Goal: Task Accomplishment & Management: Manage account settings

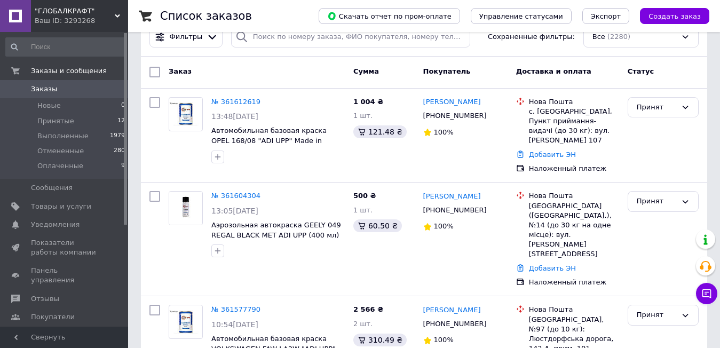
scroll to position [160, 0]
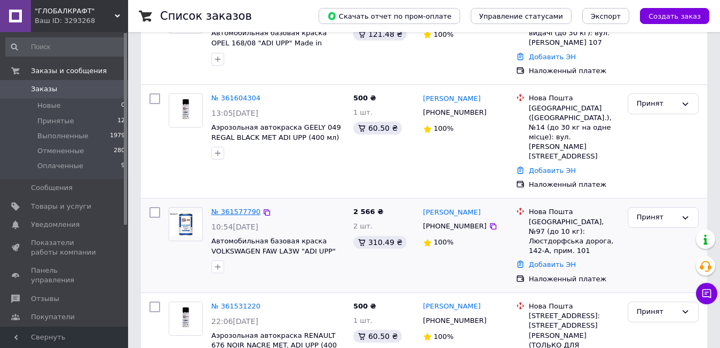
click at [237, 208] on link "№ 361577790" at bounding box center [235, 212] width 49 height 8
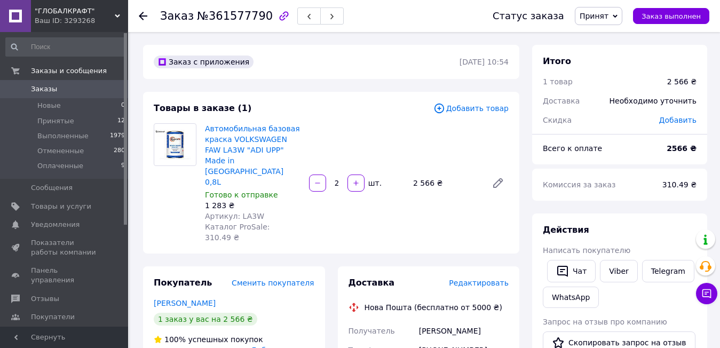
scroll to position [53, 0]
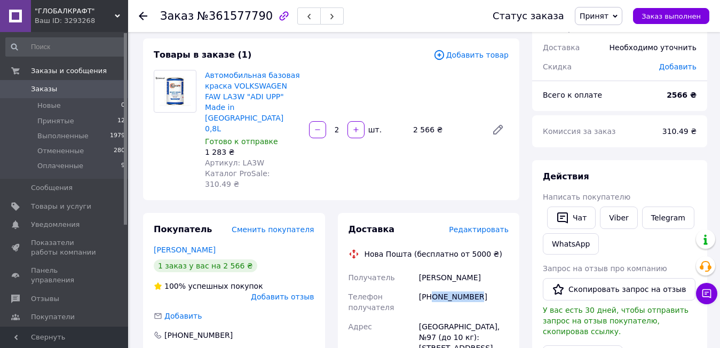
drag, startPoint x: 432, startPoint y: 267, endPoint x: 479, endPoint y: 268, distance: 46.4
click at [479, 287] on div "+380636145915" at bounding box center [464, 302] width 94 height 30
drag, startPoint x: 432, startPoint y: 262, endPoint x: 479, endPoint y: 263, distance: 47.0
click at [479, 287] on div "+380636145915" at bounding box center [464, 302] width 94 height 30
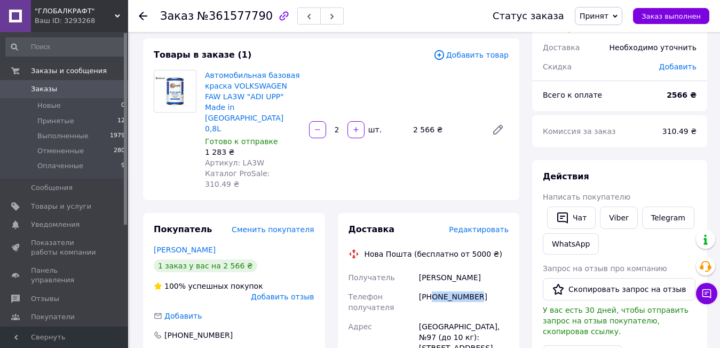
copy div "0636145915"
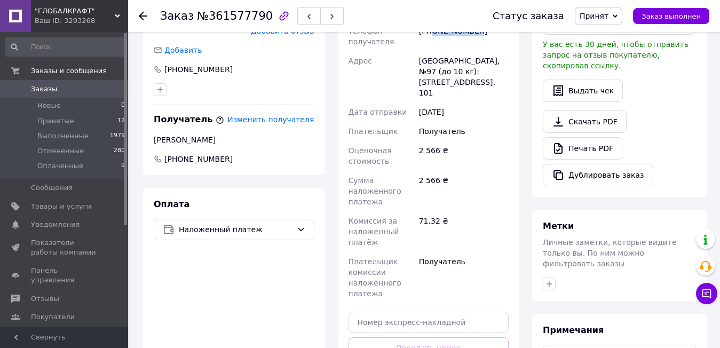
scroll to position [320, 0]
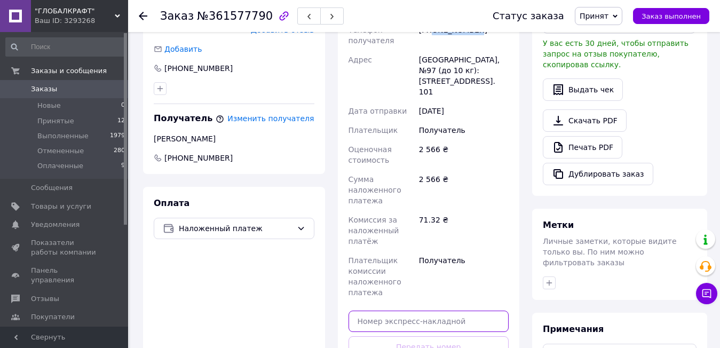
click at [446, 311] on input "text" at bounding box center [428, 321] width 161 height 21
paste input "20451247304944"
type input "20451247304944"
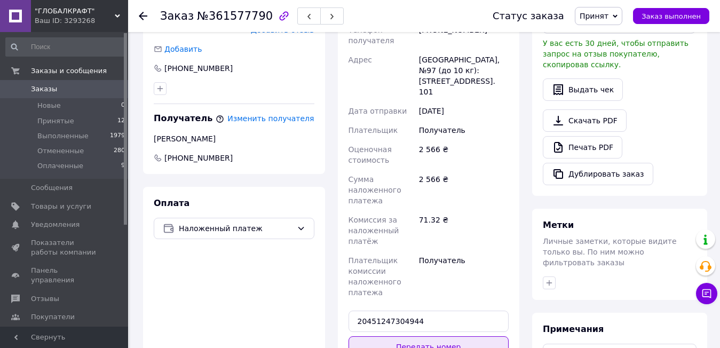
click at [449, 336] on button "Передать номер" at bounding box center [428, 346] width 161 height 21
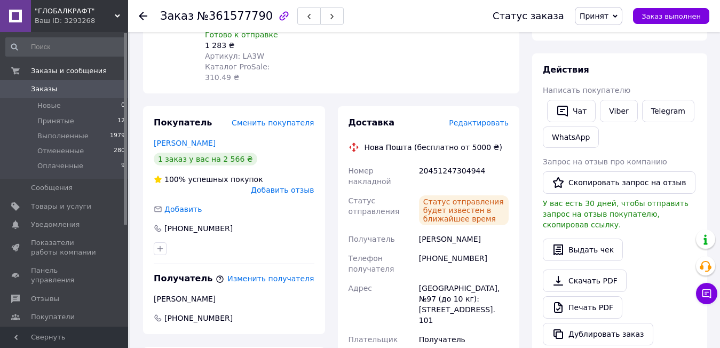
scroll to position [0, 0]
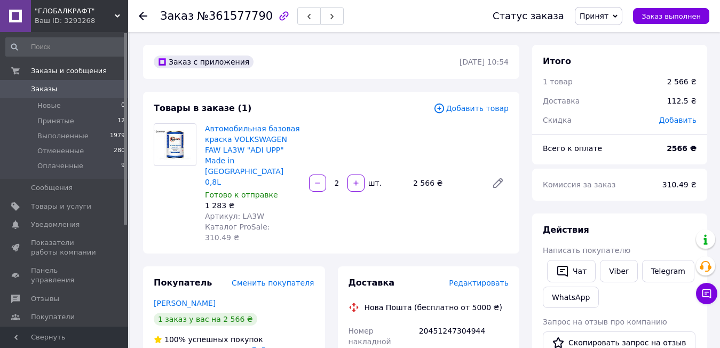
click at [77, 91] on span "Заказы" at bounding box center [65, 89] width 68 height 10
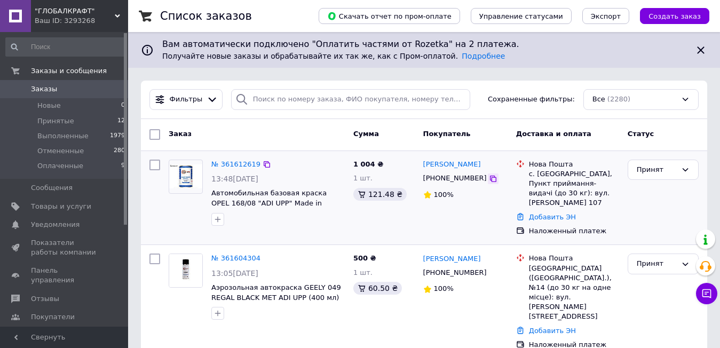
click at [489, 180] on icon at bounding box center [493, 178] width 9 height 9
click at [546, 213] on link "Добавить ЭН" at bounding box center [552, 217] width 47 height 8
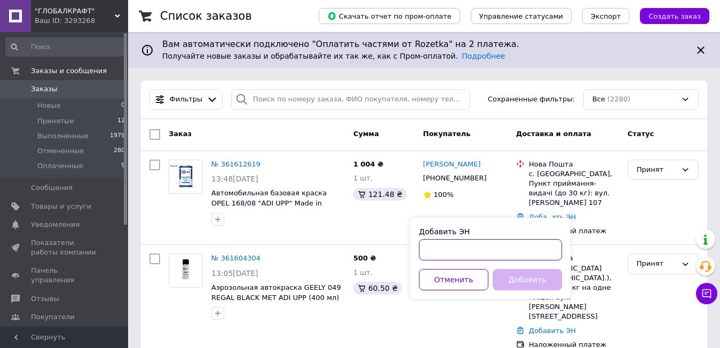
click at [515, 248] on input "Добавить ЭН" at bounding box center [490, 249] width 143 height 21
paste input "20451247327605"
type input "20451247327605"
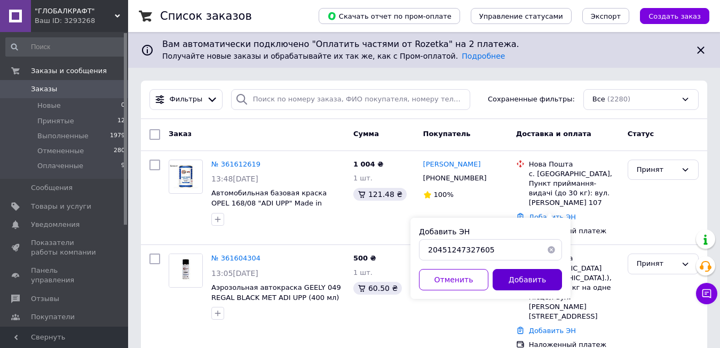
click at [524, 281] on button "Добавить" at bounding box center [526, 279] width 69 height 21
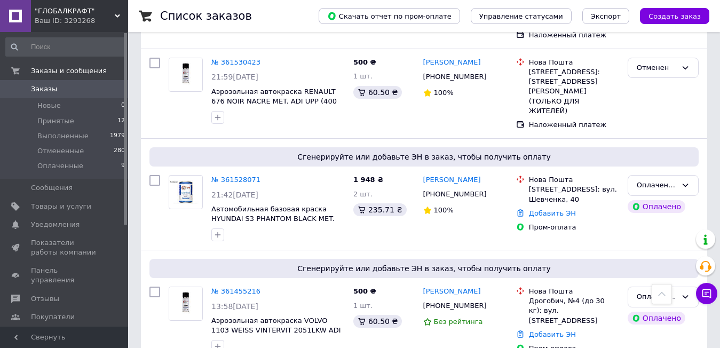
scroll to position [587, 0]
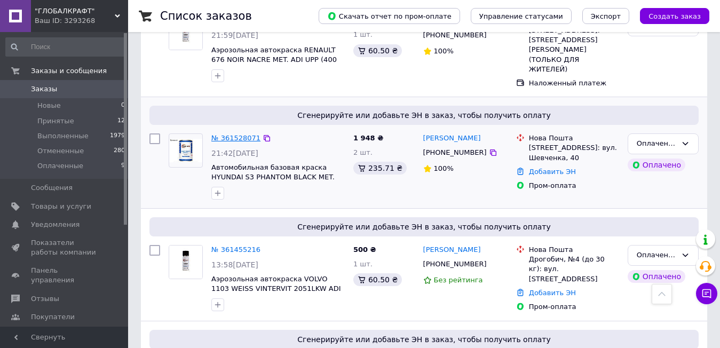
click at [243, 134] on link "№ 361528071" at bounding box center [235, 138] width 49 height 8
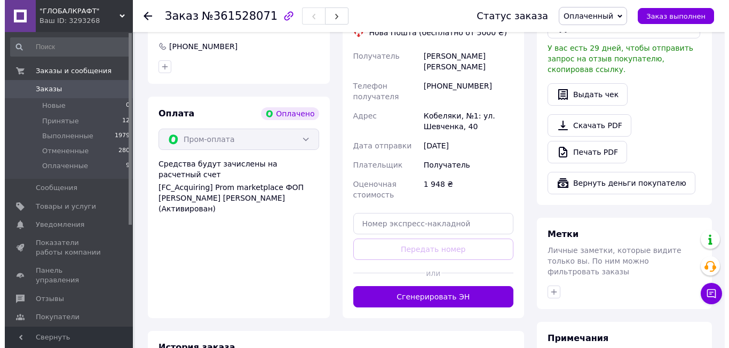
scroll to position [142, 0]
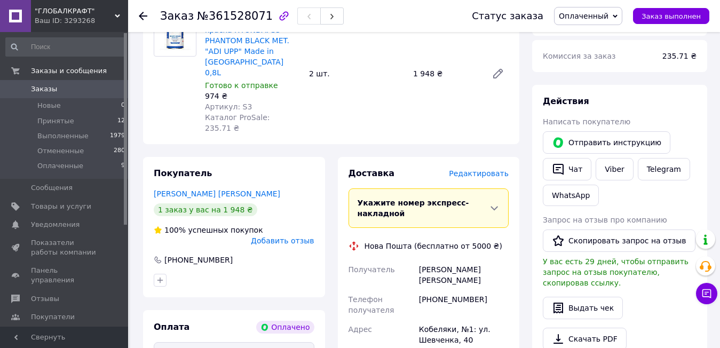
click at [476, 169] on span "Редактировать" at bounding box center [479, 173] width 60 height 9
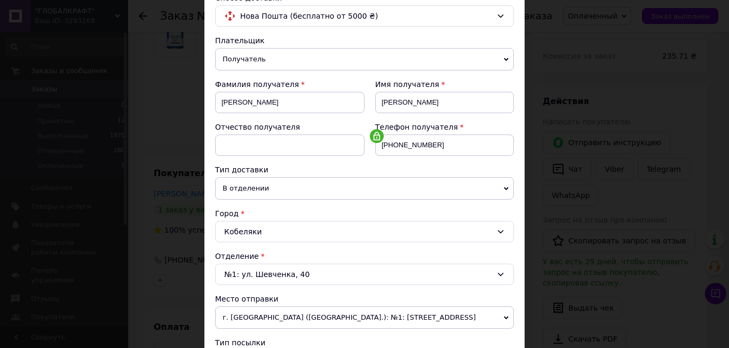
scroll to position [107, 0]
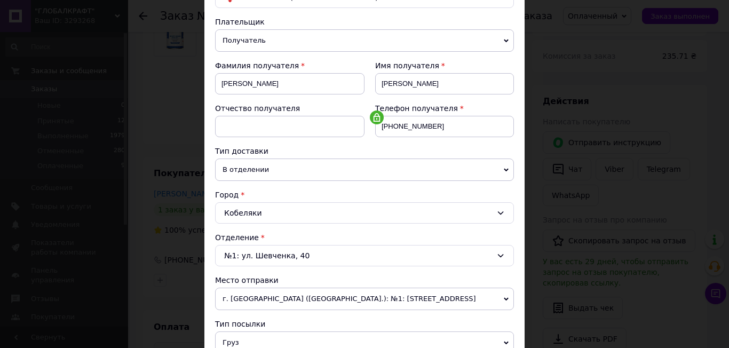
click at [298, 293] on span "г. [GEOGRAPHIC_DATA] ([GEOGRAPHIC_DATA].): №1: [STREET_ADDRESS]" at bounding box center [364, 299] width 299 height 22
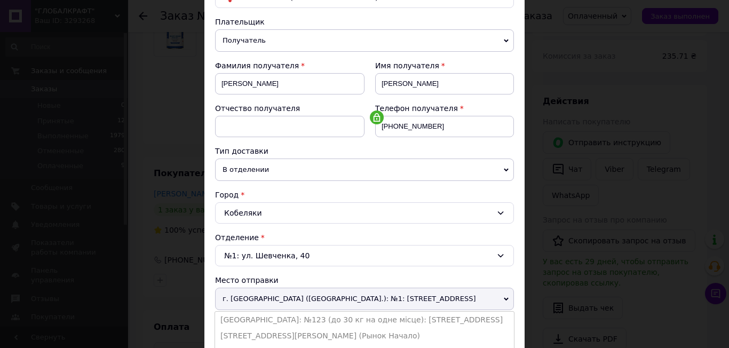
click at [306, 315] on li "[GEOGRAPHIC_DATA]: №123 (до 30 кг на одне місце): [STREET_ADDRESS]" at bounding box center [364, 320] width 299 height 16
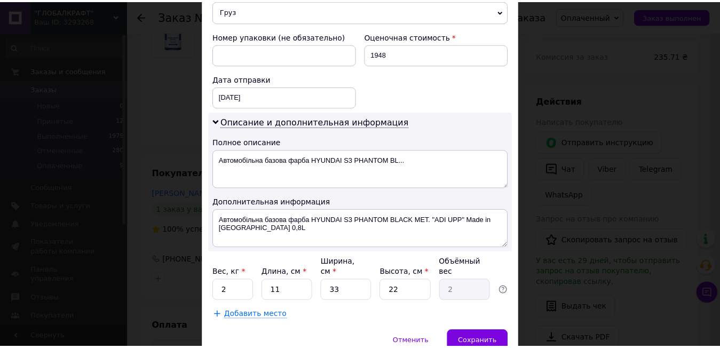
scroll to position [480, 0]
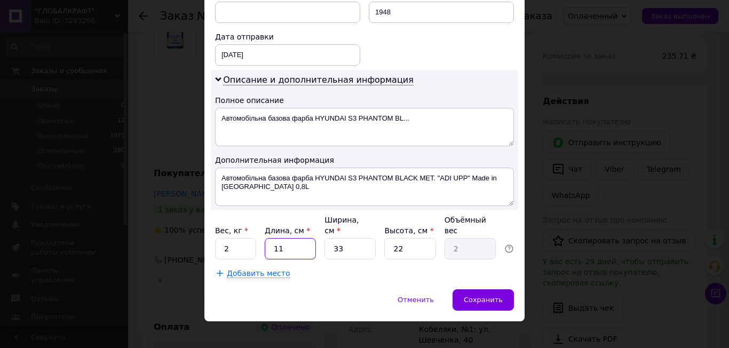
click at [297, 238] on input "11" at bounding box center [290, 248] width 51 height 21
type input "2"
type input "0.36"
type input "24"
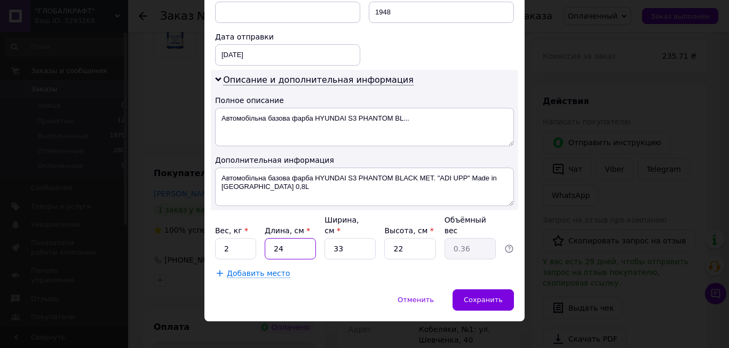
type input "4.36"
type input "24"
click at [348, 239] on input "33" at bounding box center [349, 248] width 51 height 21
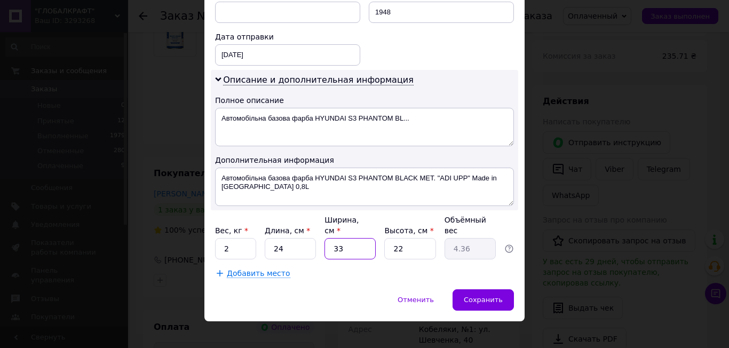
type input "2"
type input "0.26"
type input "20"
type input "2.64"
type input "20"
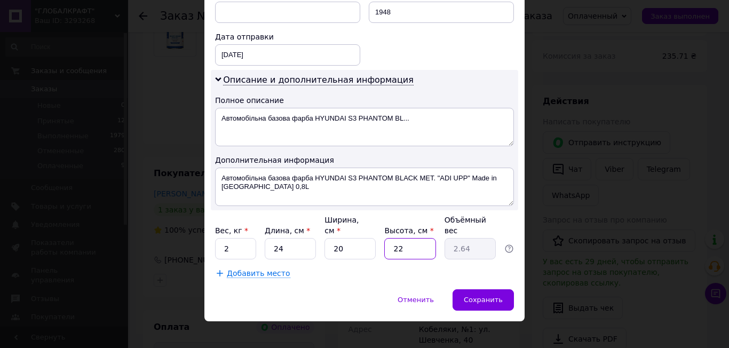
click at [410, 238] on input "22" at bounding box center [409, 248] width 51 height 21
type input "1"
type input "0.12"
type input "16"
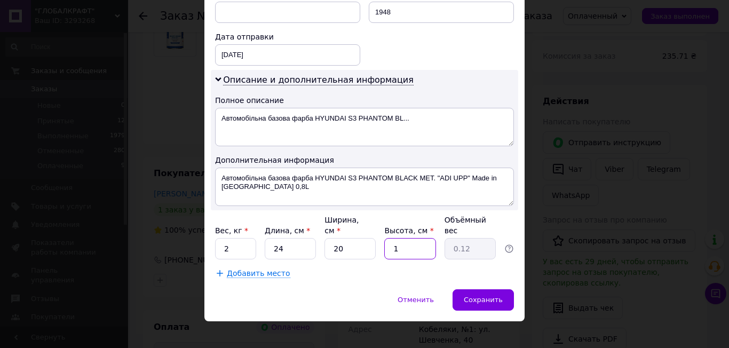
type input "1.92"
type input "16"
click at [472, 296] on span "Сохранить" at bounding box center [483, 300] width 39 height 8
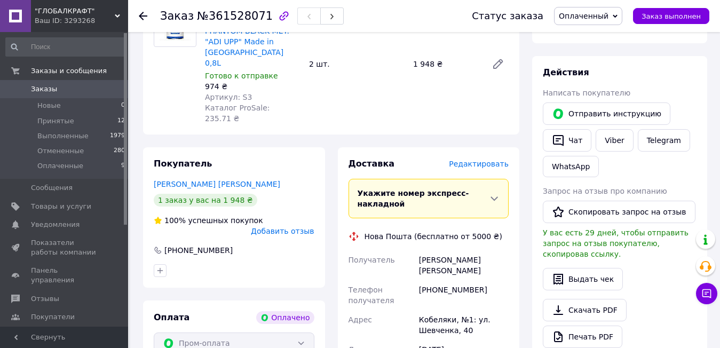
scroll to position [356, 0]
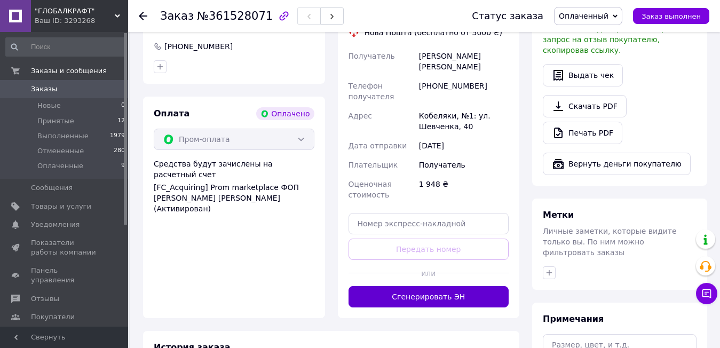
click at [464, 286] on button "Сгенерировать ЭН" at bounding box center [428, 296] width 161 height 21
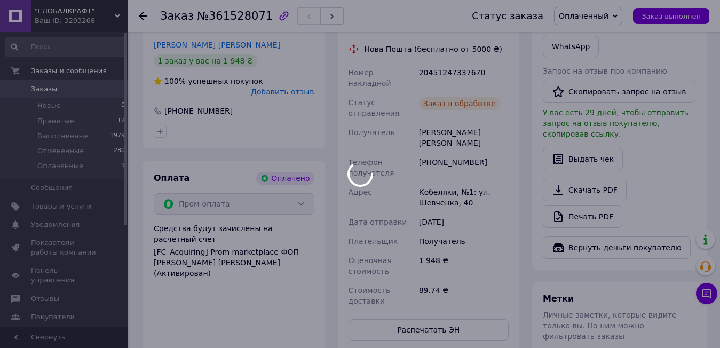
scroll to position [249, 0]
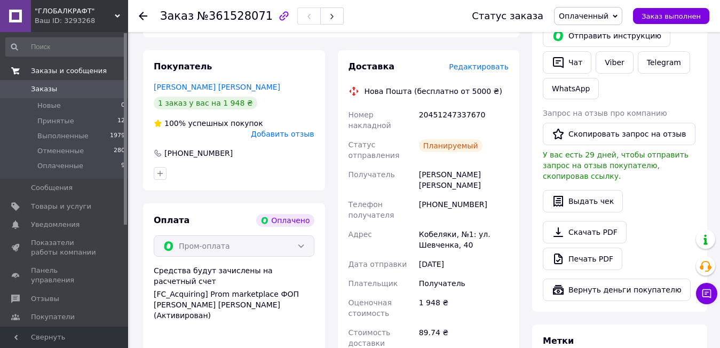
click at [54, 78] on link "Заказы и сообщения" at bounding box center [65, 71] width 131 height 18
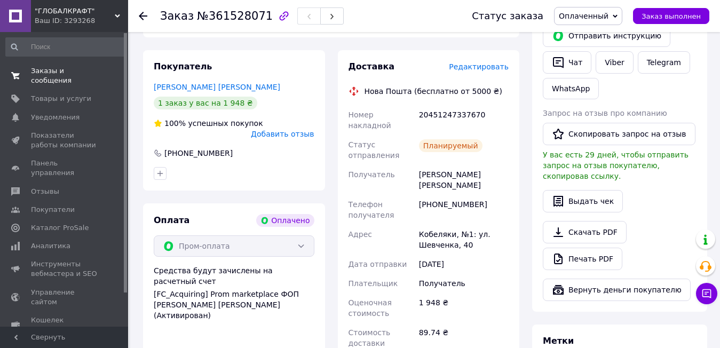
click at [63, 72] on span "Заказы и сообщения" at bounding box center [65, 75] width 68 height 19
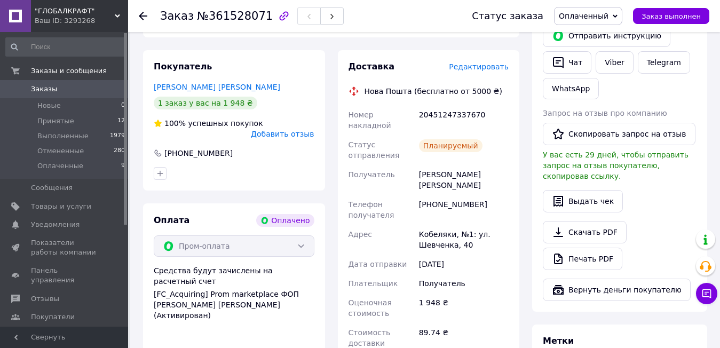
click at [63, 89] on span "Заказы" at bounding box center [65, 89] width 68 height 10
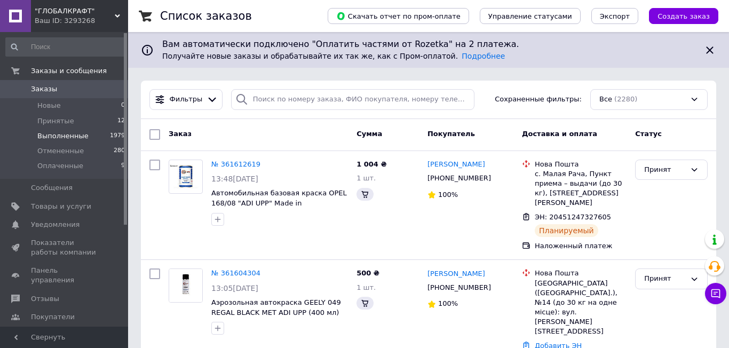
click at [79, 133] on span "Выполненные" at bounding box center [62, 136] width 51 height 10
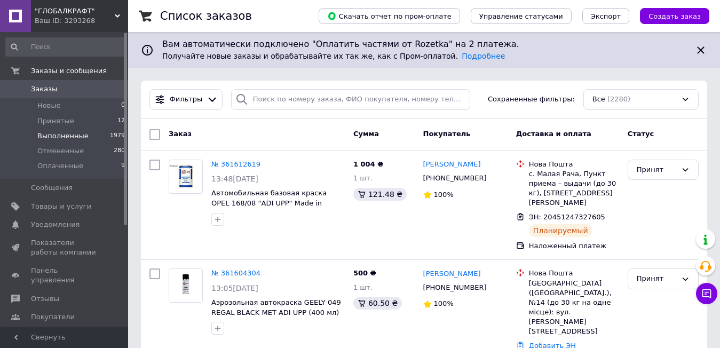
click at [79, 137] on span "Выполненные" at bounding box center [62, 136] width 51 height 10
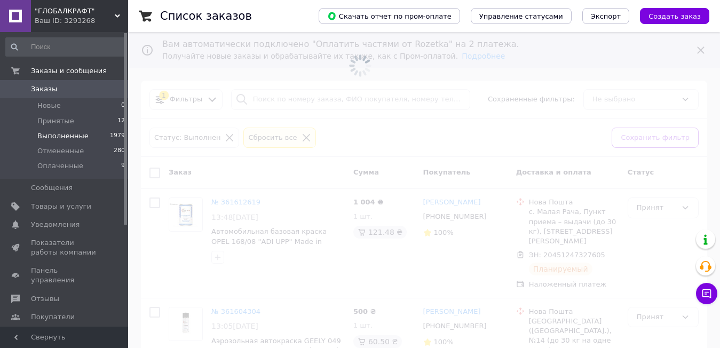
click at [79, 137] on span "Выполненные" at bounding box center [62, 136] width 51 height 10
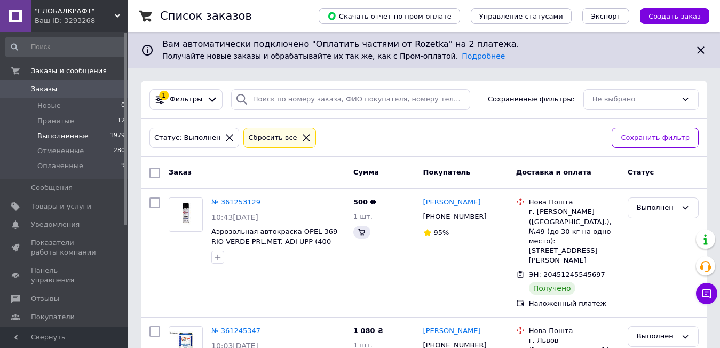
scroll to position [160, 0]
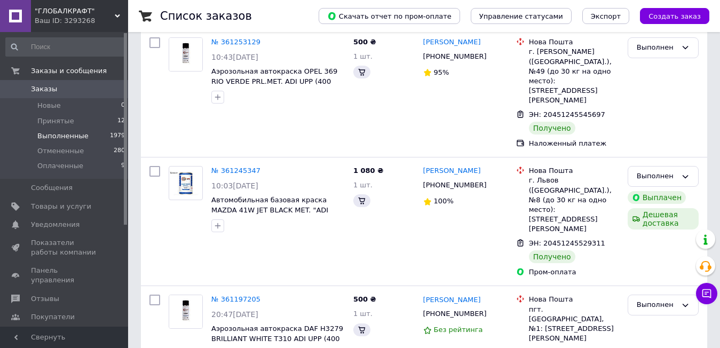
drag, startPoint x: 231, startPoint y: 148, endPoint x: 324, endPoint y: 153, distance: 93.5
click at [231, 166] on link "№ 361245347" at bounding box center [235, 170] width 49 height 8
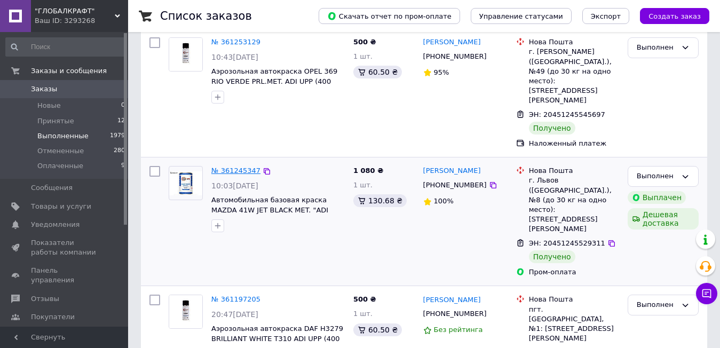
click at [228, 166] on link "№ 361245347" at bounding box center [235, 170] width 49 height 8
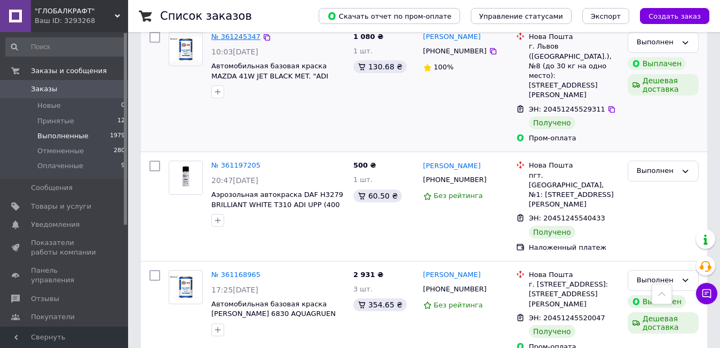
scroll to position [320, 0]
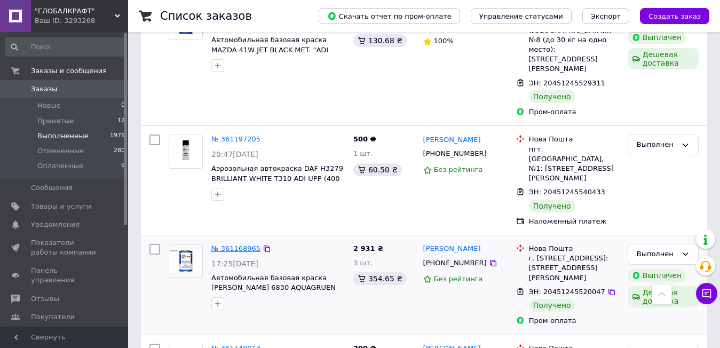
click at [244, 244] on link "№ 361168965" at bounding box center [235, 248] width 49 height 8
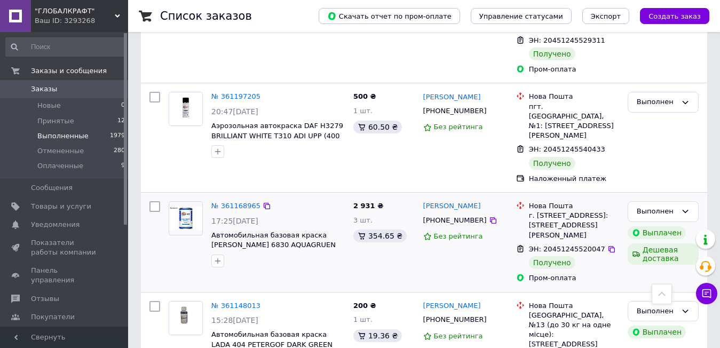
scroll to position [427, 0]
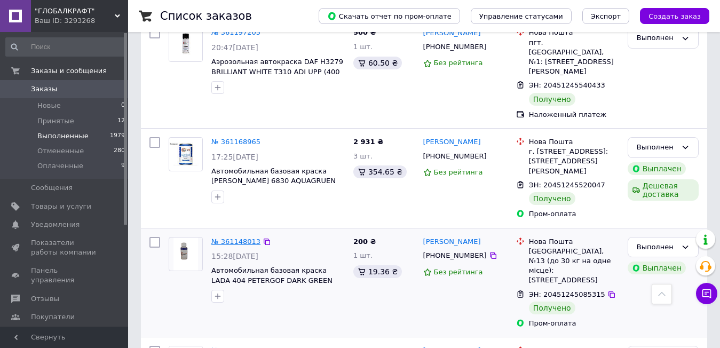
click at [245, 237] on link "№ 361148013" at bounding box center [235, 241] width 49 height 8
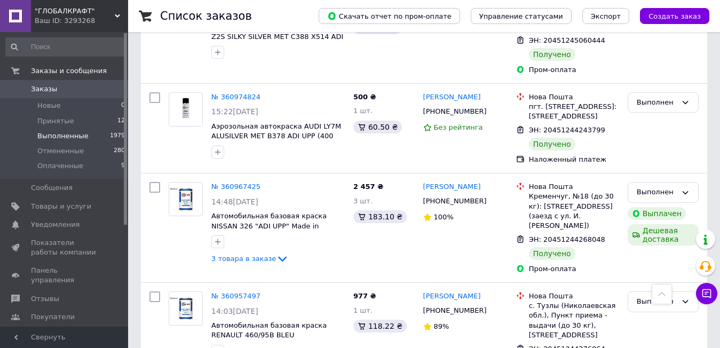
scroll to position [1974, 0]
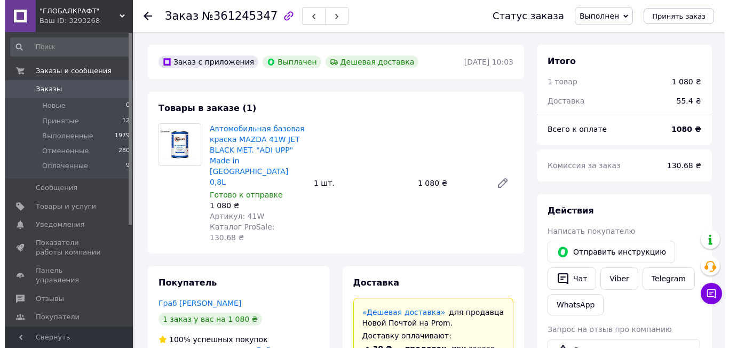
scroll to position [79, 0]
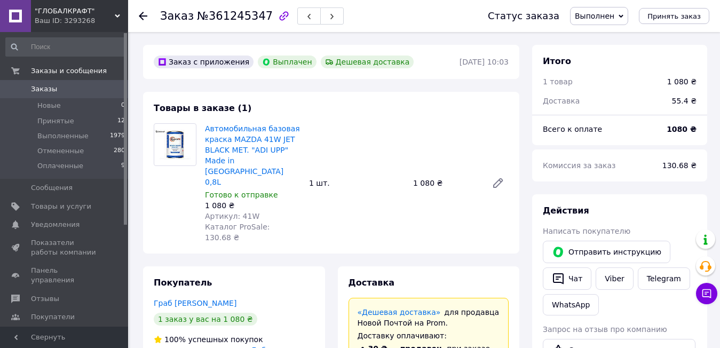
click at [307, 346] on span "Добавить отзыв" at bounding box center [282, 350] width 63 height 9
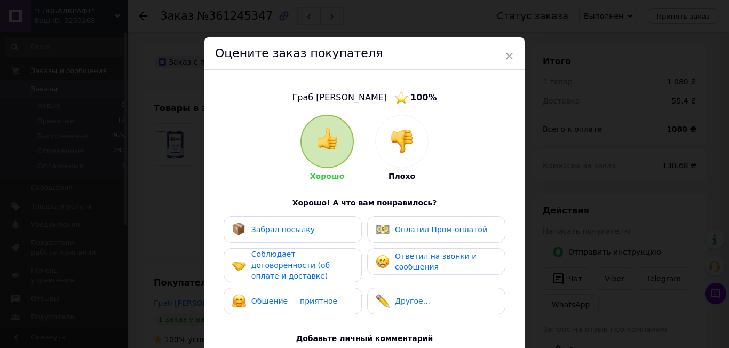
click at [414, 253] on span "Ответил на звонки и сообщения" at bounding box center [436, 262] width 82 height 20
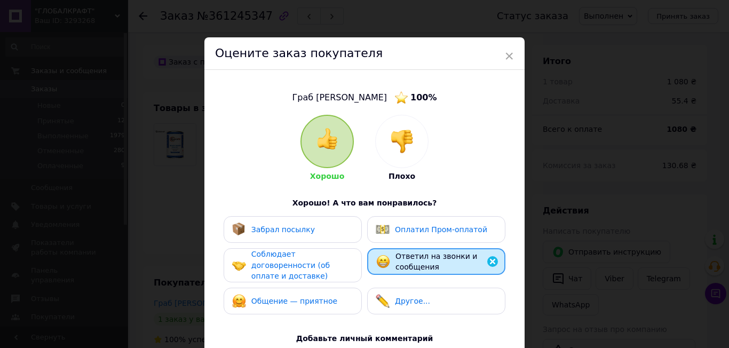
click at [410, 229] on span "Оплатил Пром-оплатой" at bounding box center [441, 229] width 92 height 9
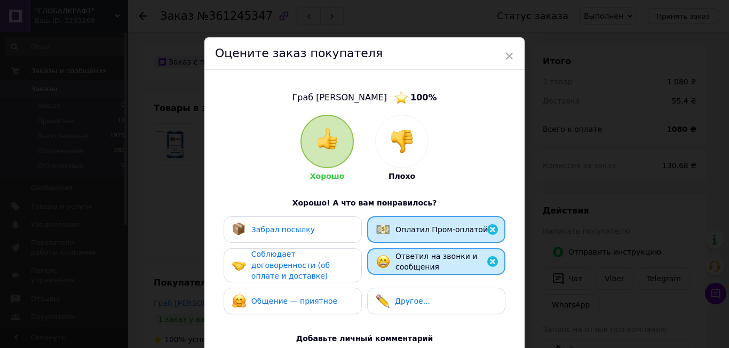
click at [325, 230] on div "Забрал посылку" at bounding box center [292, 229] width 121 height 14
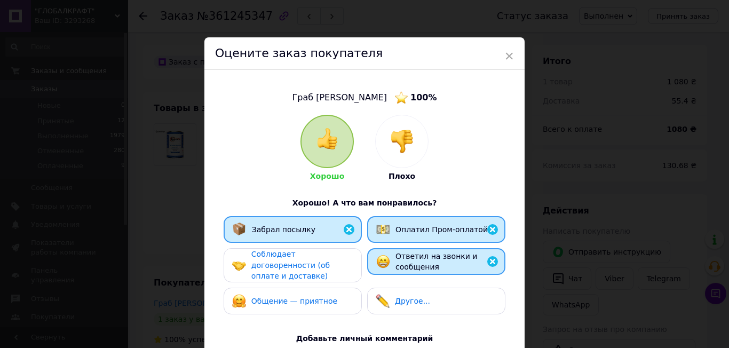
click at [332, 261] on div "Соблюдает договоренности (об оплате и доставке)" at bounding box center [301, 265] width 101 height 33
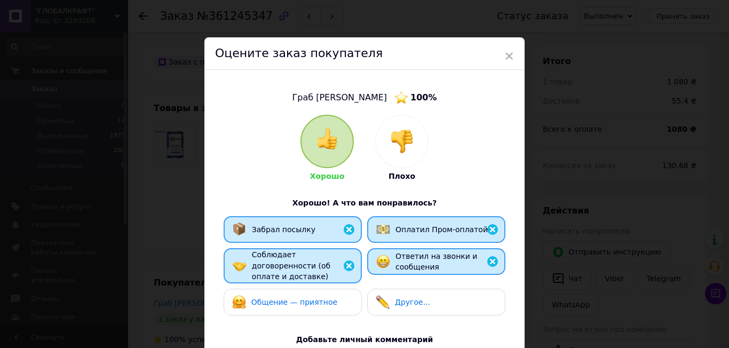
click at [337, 295] on div "Общение — приятное" at bounding box center [292, 302] width 121 height 14
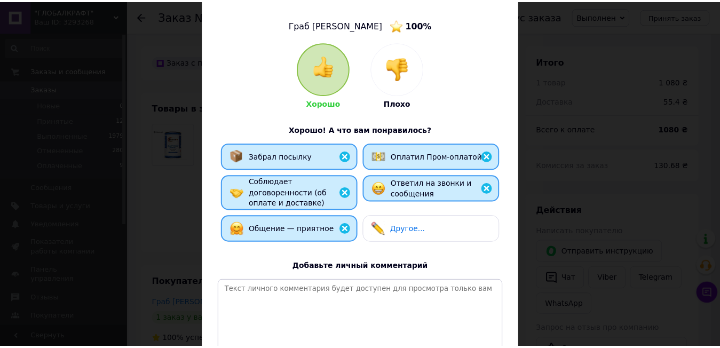
scroll to position [171, 0]
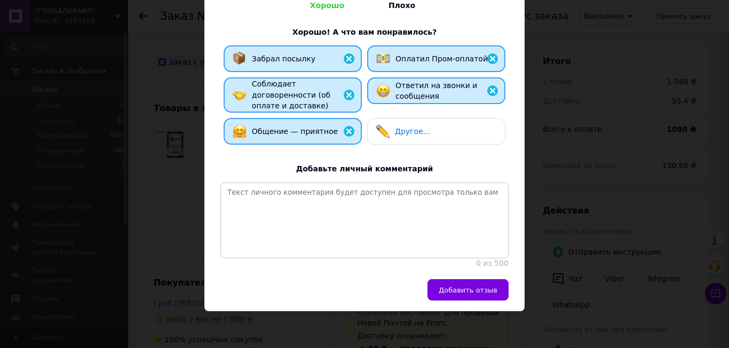
click at [464, 292] on span "Добавить отзыв" at bounding box center [468, 290] width 59 height 8
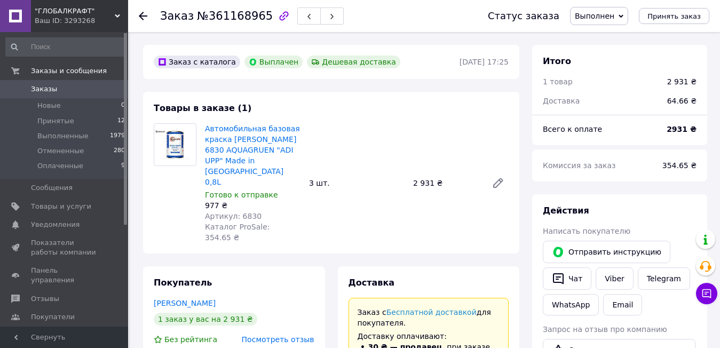
scroll to position [53, 0]
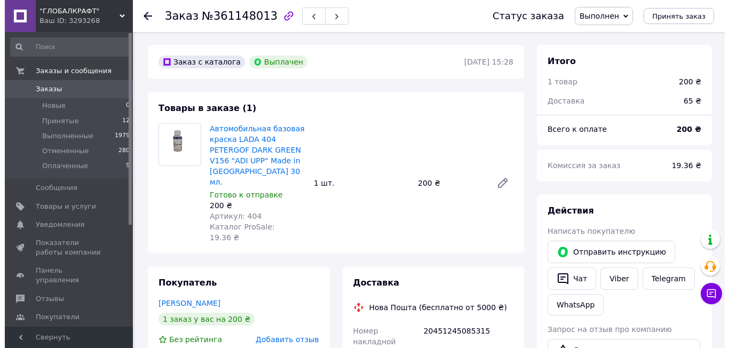
scroll to position [17, 0]
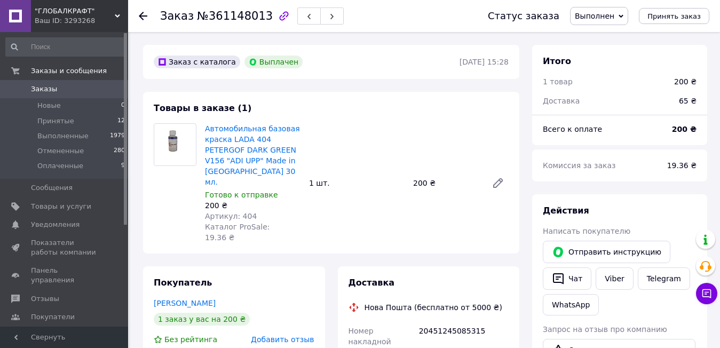
click at [281, 335] on span "Добавить отзыв" at bounding box center [282, 339] width 63 height 9
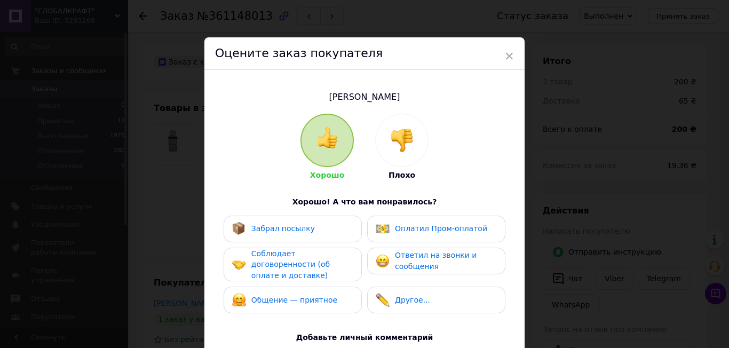
drag, startPoint x: 377, startPoint y: 264, endPoint x: 354, endPoint y: 253, distance: 25.1
click at [377, 264] on img at bounding box center [383, 261] width 14 height 14
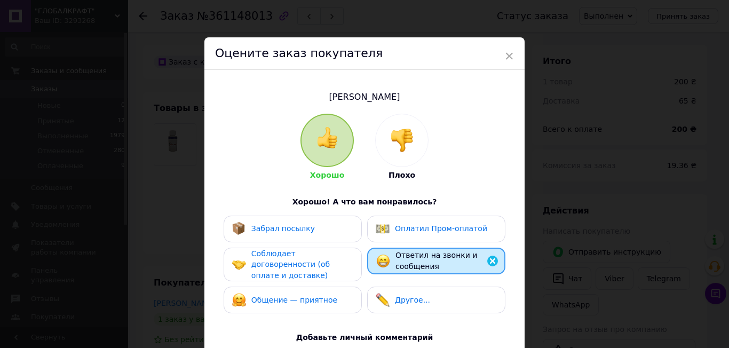
click at [316, 226] on div "Забрал посылку" at bounding box center [292, 229] width 121 height 14
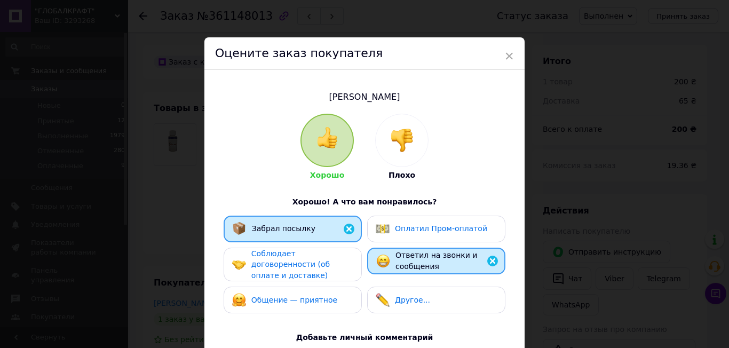
click at [318, 261] on span "Соблюдает договоренности (об оплате и доставке)" at bounding box center [290, 264] width 78 height 30
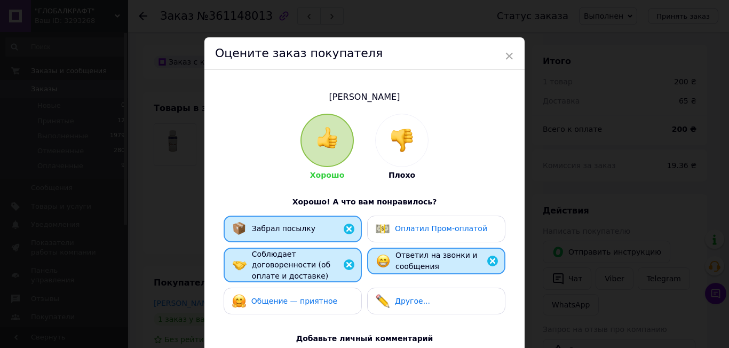
click at [322, 297] on span "Общение — приятное" at bounding box center [294, 301] width 86 height 9
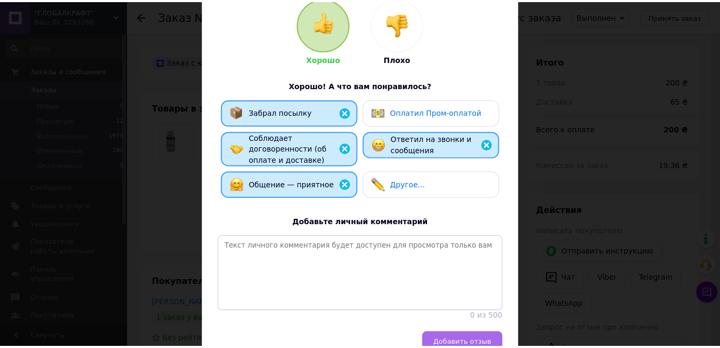
scroll to position [170, 0]
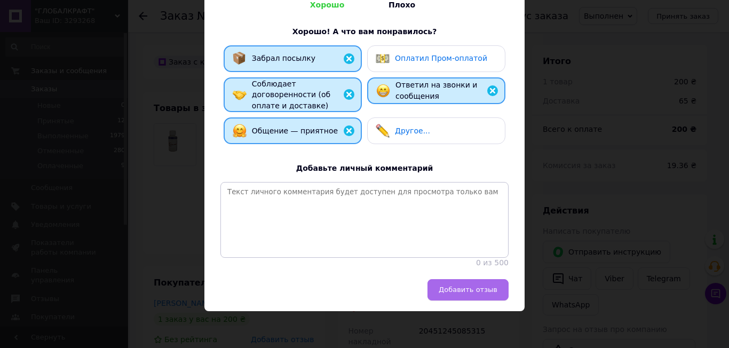
click at [478, 295] on button "Добавить отзыв" at bounding box center [467, 289] width 81 height 21
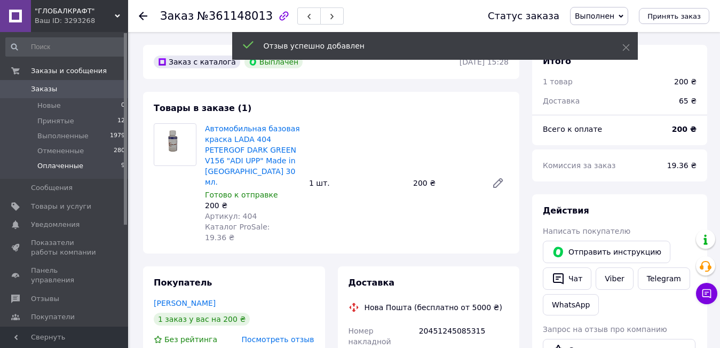
click at [72, 165] on span "Оплаченные" at bounding box center [60, 166] width 46 height 10
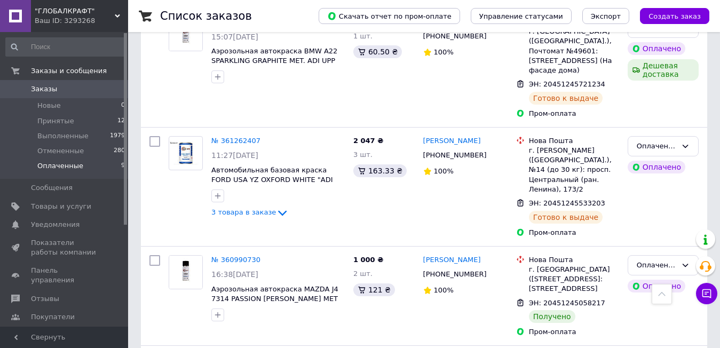
scroll to position [800, 0]
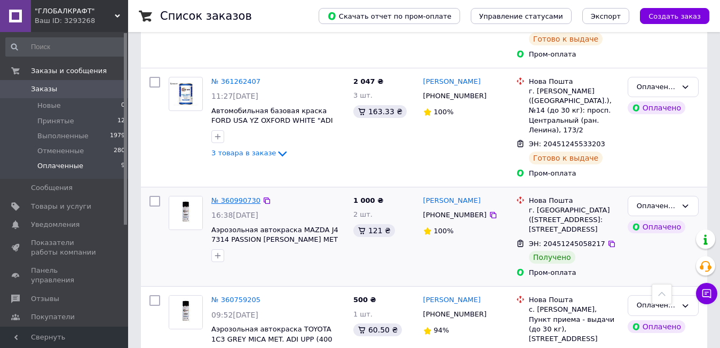
click at [234, 196] on link "№ 360990730" at bounding box center [235, 200] width 49 height 8
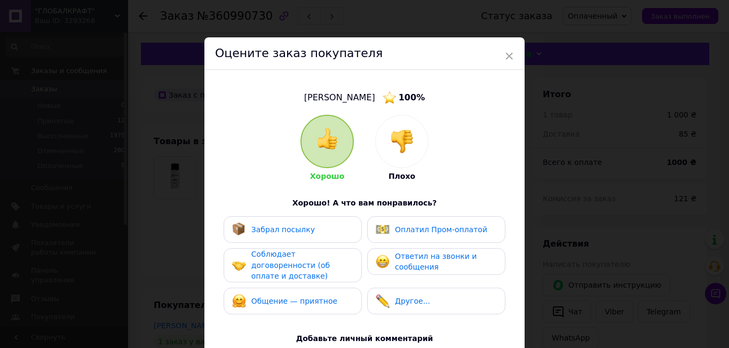
drag, startPoint x: 407, startPoint y: 262, endPoint x: 400, endPoint y: 262, distance: 7.5
click at [407, 262] on span "Ответил на звонки и сообщения" at bounding box center [436, 262] width 82 height 20
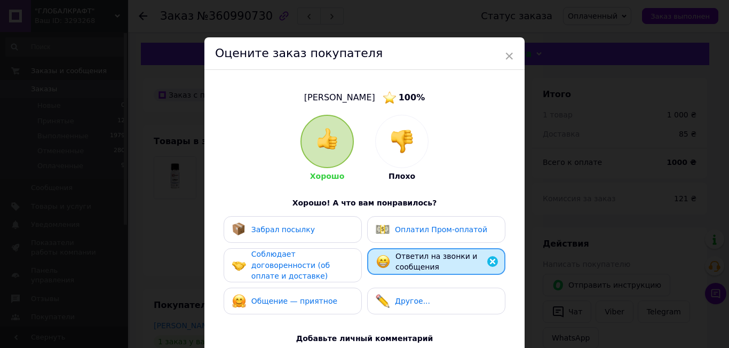
drag, startPoint x: 284, startPoint y: 306, endPoint x: 285, endPoint y: 295, distance: 11.8
click at [284, 306] on div "Общение — приятное" at bounding box center [293, 301] width 138 height 27
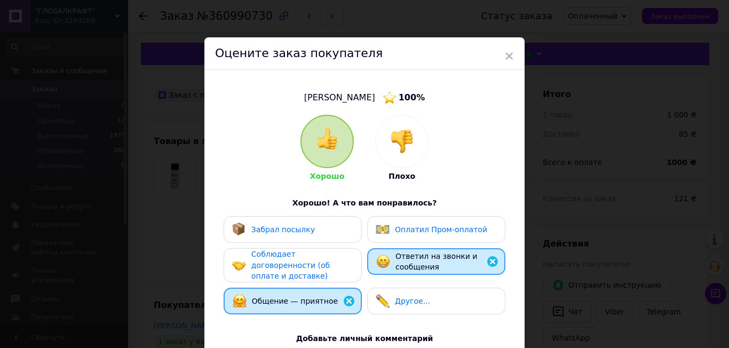
drag, startPoint x: 289, startPoint y: 259, endPoint x: 289, endPoint y: 248, distance: 11.2
click at [289, 259] on span "Соблюдает договоренности (об оплате и доставке)" at bounding box center [290, 265] width 78 height 30
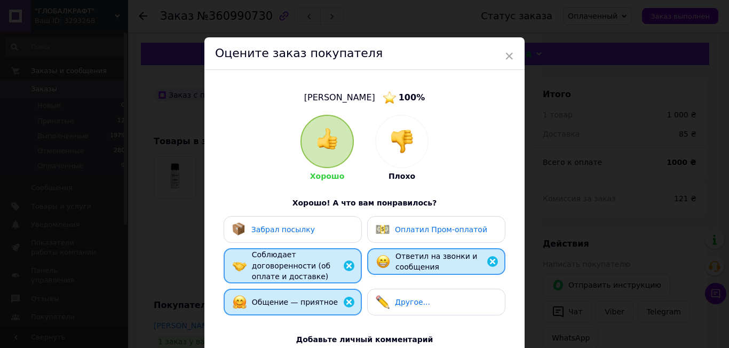
click at [289, 236] on div "Забрал посылку" at bounding box center [273, 229] width 83 height 14
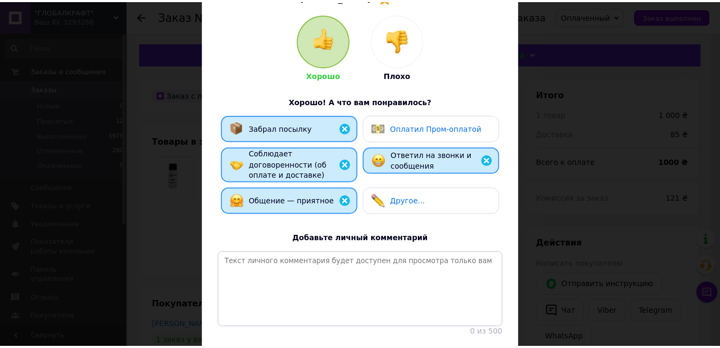
scroll to position [171, 0]
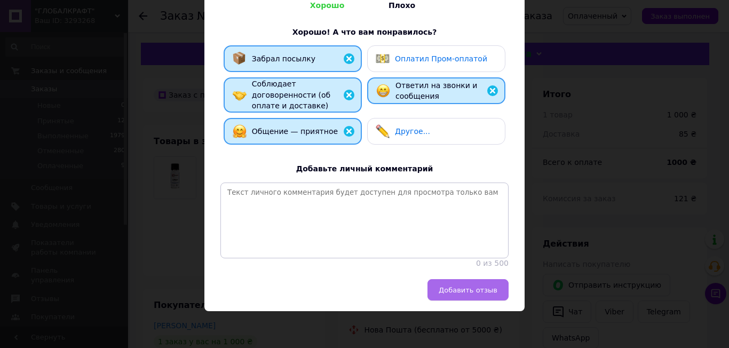
click at [482, 294] on button "Добавить отзыв" at bounding box center [467, 289] width 81 height 21
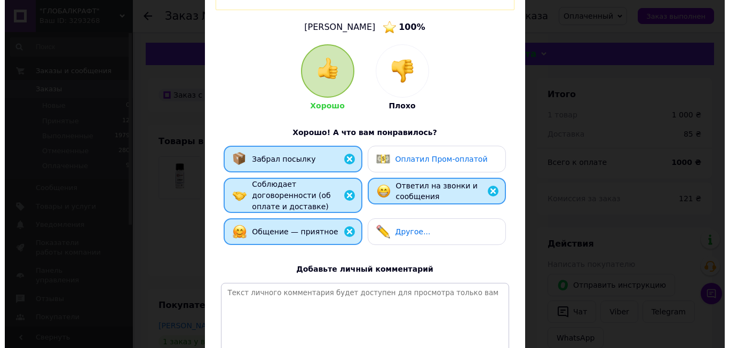
scroll to position [201, 0]
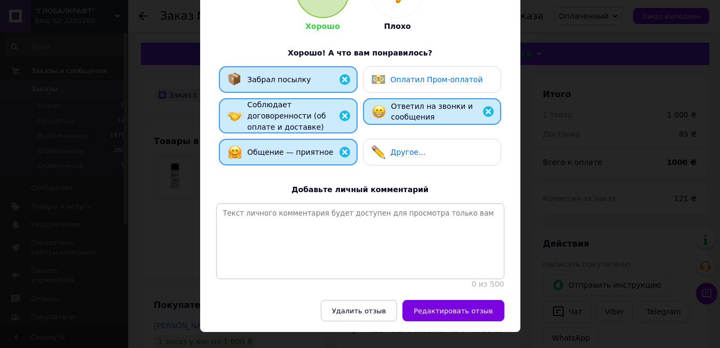
click at [431, 75] on span "Оплатил Пром-оплатой" at bounding box center [437, 79] width 92 height 9
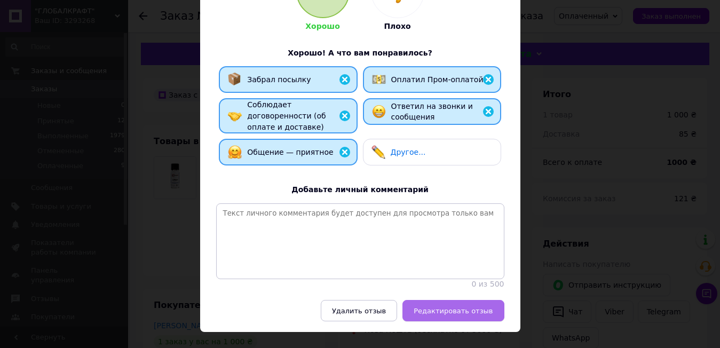
click at [476, 300] on button "Редактировать отзыв" at bounding box center [452, 310] width 101 height 21
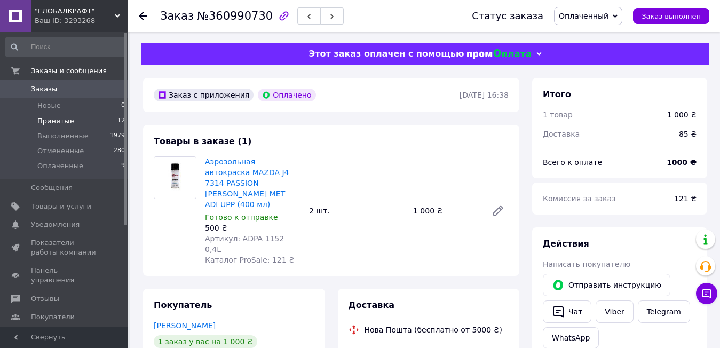
click at [66, 124] on span "Принятые" at bounding box center [55, 121] width 37 height 10
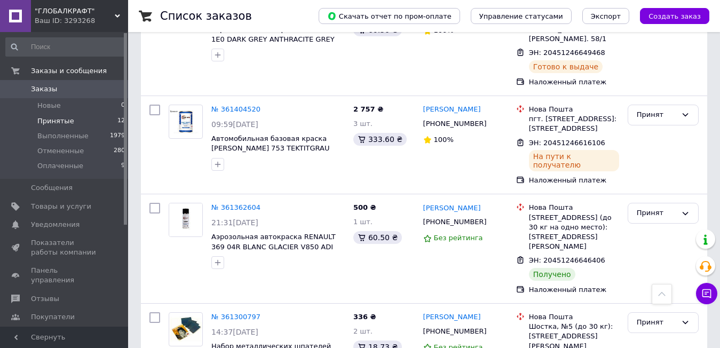
scroll to position [747, 0]
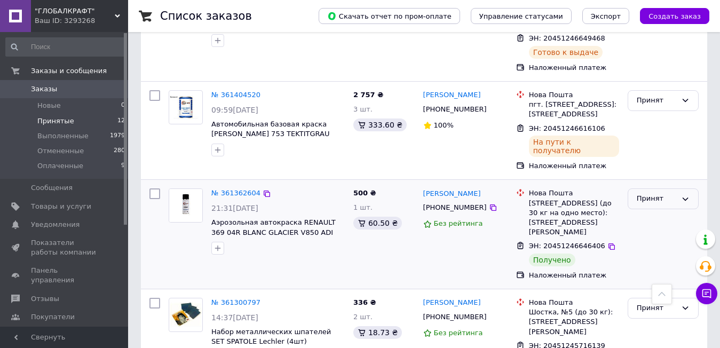
click at [651, 193] on div "Принят" at bounding box center [657, 198] width 40 height 11
click at [640, 211] on li "Выполнен" at bounding box center [663, 221] width 70 height 20
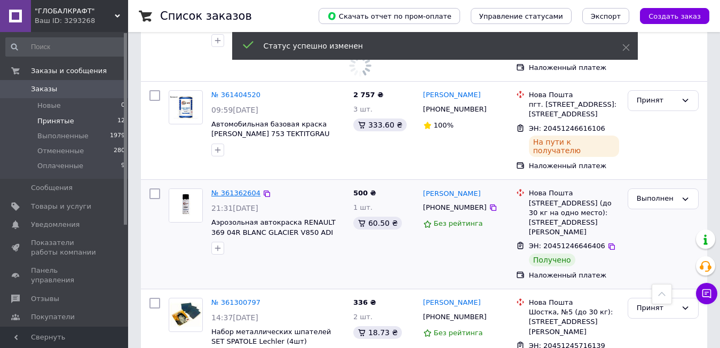
click at [241, 189] on link "№ 361362604" at bounding box center [235, 193] width 49 height 8
click at [638, 303] on div "Принят" at bounding box center [657, 308] width 40 height 11
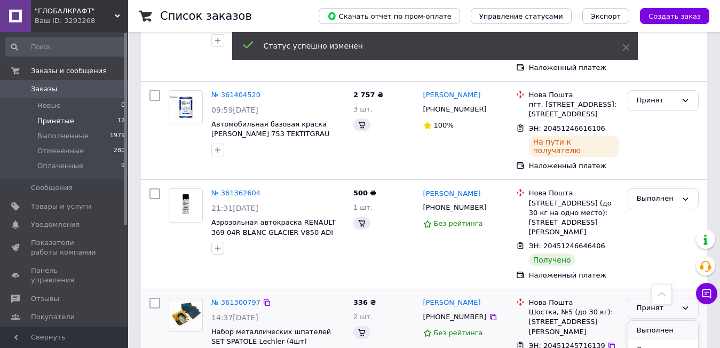
click at [635, 321] on li "Выполнен" at bounding box center [663, 331] width 70 height 20
click at [226, 298] on link "№ 361300797" at bounding box center [235, 302] width 49 height 8
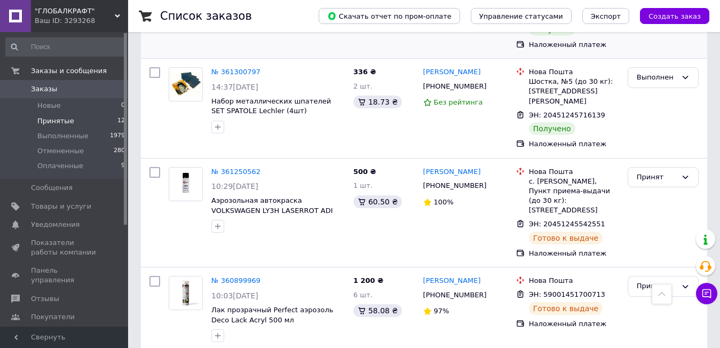
scroll to position [1006, 0]
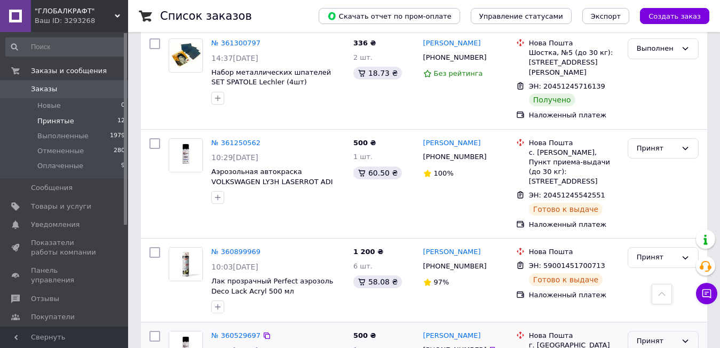
click at [648, 336] on div "Принят" at bounding box center [657, 341] width 40 height 11
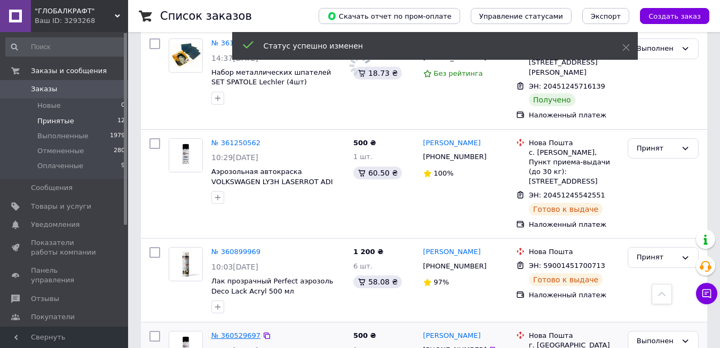
click at [242, 331] on link "№ 360529697" at bounding box center [235, 335] width 49 height 8
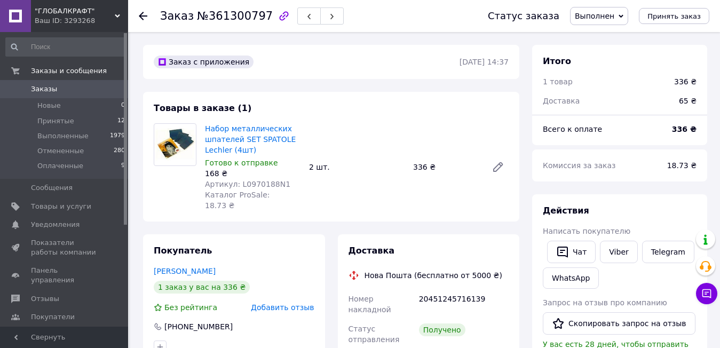
click at [299, 303] on span "Добавить отзыв" at bounding box center [282, 307] width 63 height 9
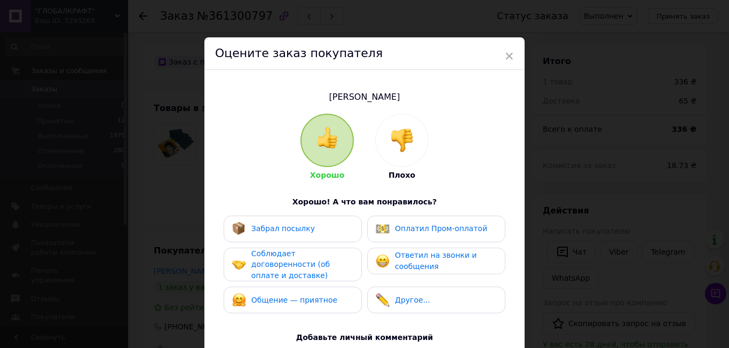
drag, startPoint x: 418, startPoint y: 268, endPoint x: 371, endPoint y: 256, distance: 48.5
click at [418, 268] on span "Ответил на звонки и сообщения" at bounding box center [436, 261] width 82 height 20
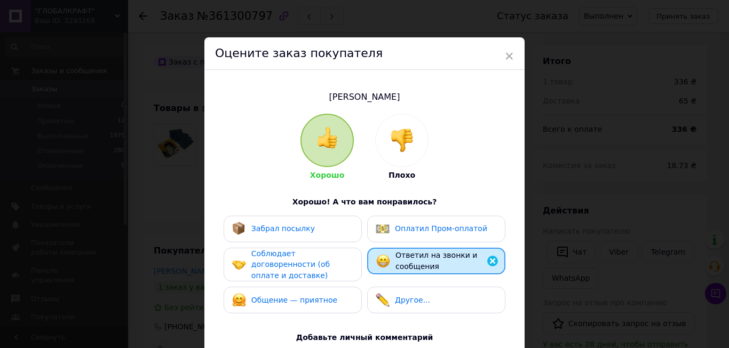
click at [322, 243] on div "Забрал посылку Оплатил Пром-оплатой Соблюдает договоренности (об оплате и доста…" at bounding box center [364, 268] width 288 height 104
click at [327, 273] on div "Соблюдает договоренности (об оплате и доставке)" at bounding box center [293, 265] width 138 height 34
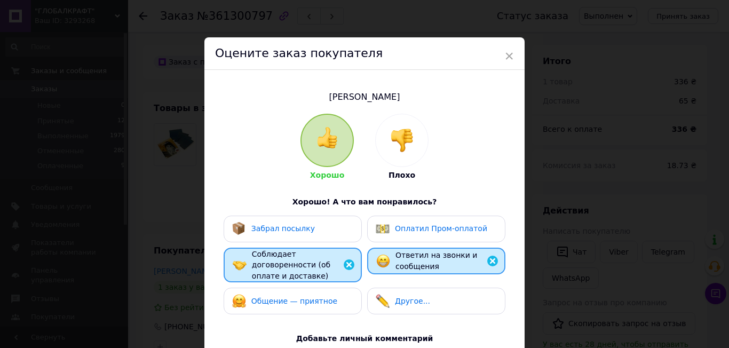
click at [336, 297] on div "Общение — приятное" at bounding box center [292, 301] width 121 height 14
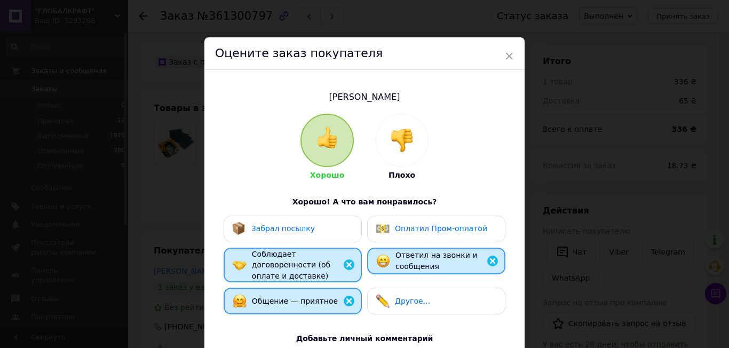
click at [337, 233] on div "Забрал посылку" at bounding box center [292, 229] width 121 height 14
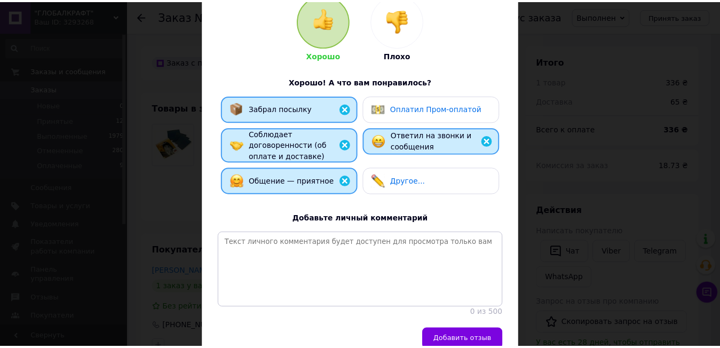
scroll to position [170, 0]
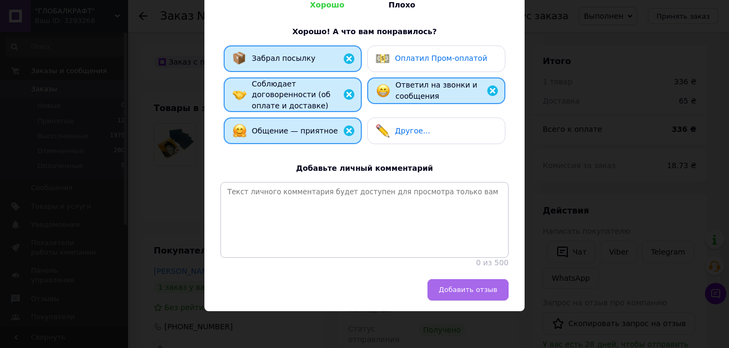
click at [458, 286] on span "Добавить отзыв" at bounding box center [468, 289] width 59 height 8
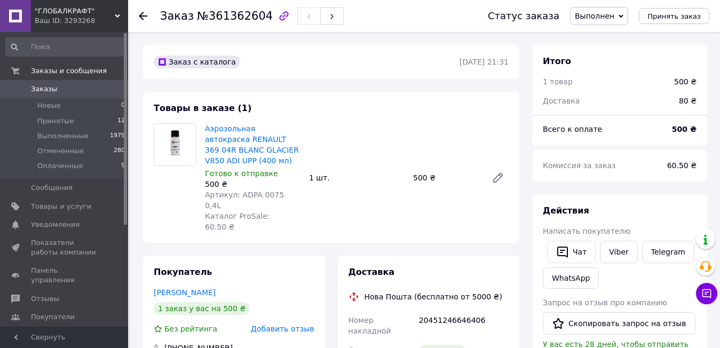
click at [312, 324] on span "Добавить отзыв" at bounding box center [282, 328] width 63 height 9
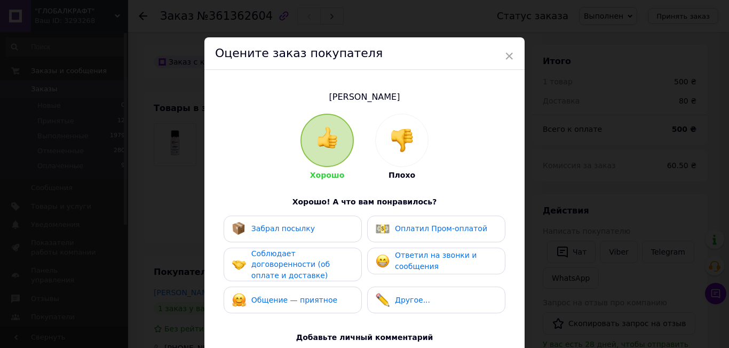
click at [423, 252] on span "Ответил на звонки и сообщения" at bounding box center [436, 261] width 82 height 20
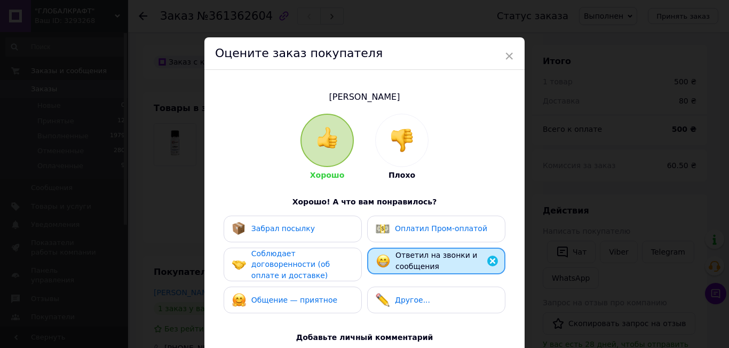
click at [331, 293] on div "Общение — приятное" at bounding box center [292, 300] width 121 height 14
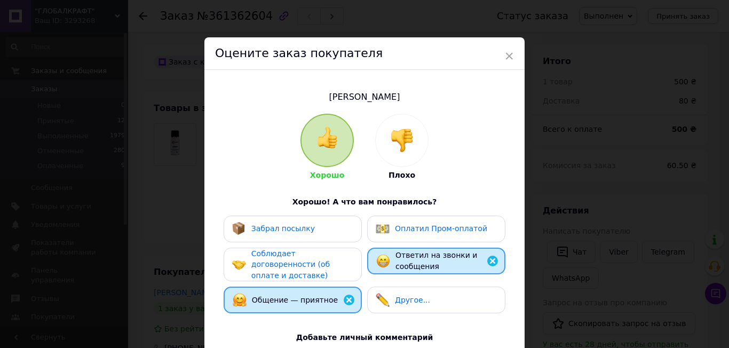
click at [330, 256] on span "Соблюдает договоренности (об оплате и доставке)" at bounding box center [290, 264] width 78 height 30
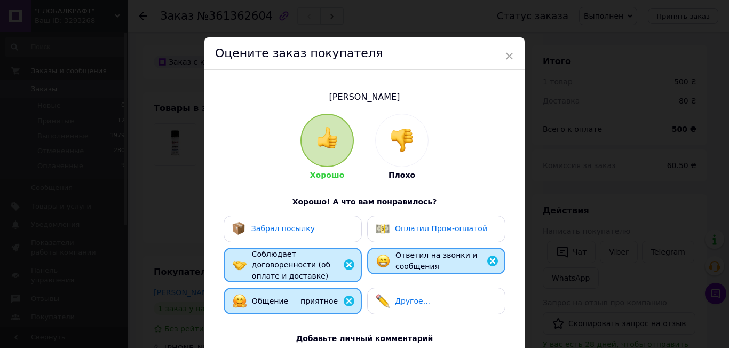
click at [332, 228] on div "Забрал посылку" at bounding box center [292, 229] width 121 height 14
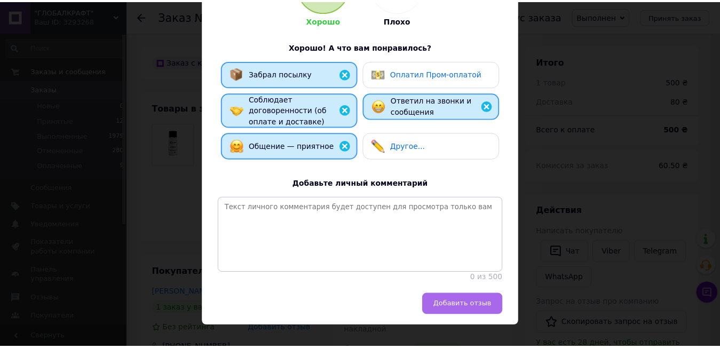
scroll to position [170, 0]
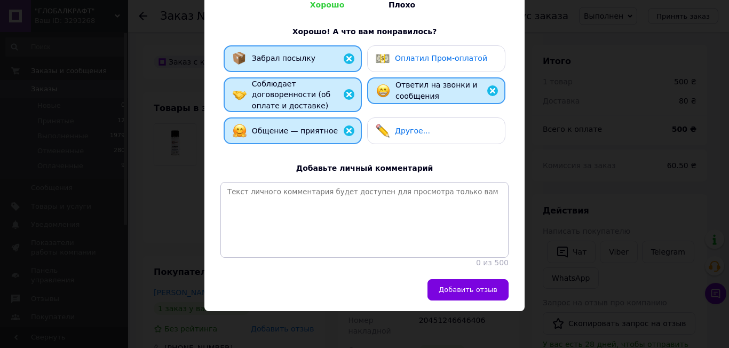
click at [474, 289] on span "Добавить отзыв" at bounding box center [468, 289] width 59 height 8
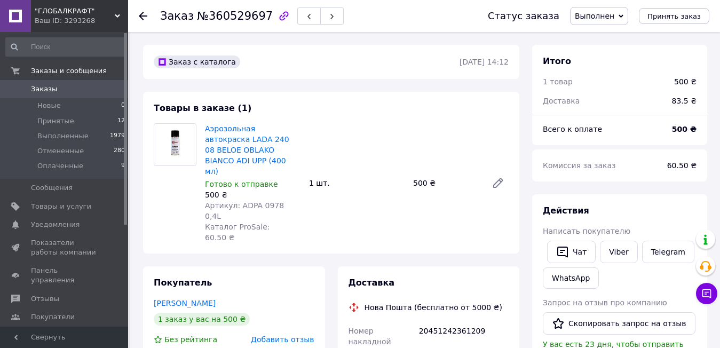
click at [300, 335] on span "Добавить отзыв" at bounding box center [282, 339] width 63 height 9
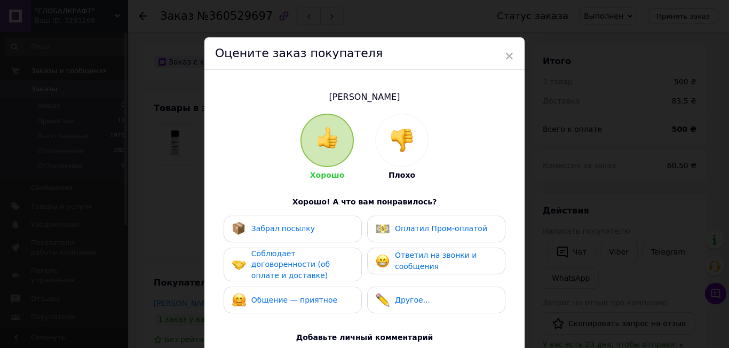
drag, startPoint x: 400, startPoint y: 261, endPoint x: 373, endPoint y: 266, distance: 27.6
click at [400, 261] on span "Ответил на звонки и сообщения" at bounding box center [436, 261] width 82 height 20
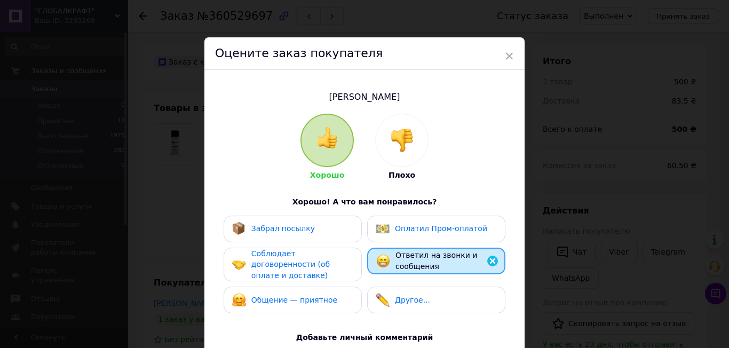
drag, startPoint x: 330, startPoint y: 292, endPoint x: 330, endPoint y: 258, distance: 33.6
click at [330, 293] on div "Общение — приятное" at bounding box center [292, 300] width 121 height 14
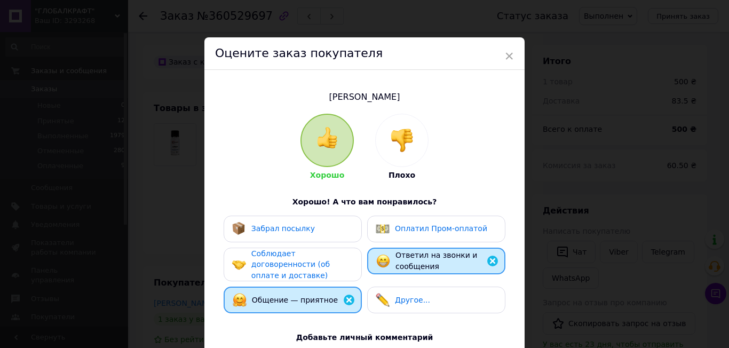
drag, startPoint x: 329, startPoint y: 253, endPoint x: 329, endPoint y: 238, distance: 14.9
click at [329, 253] on span "Соблюдает договоренности (об оплате и доставке)" at bounding box center [290, 264] width 78 height 30
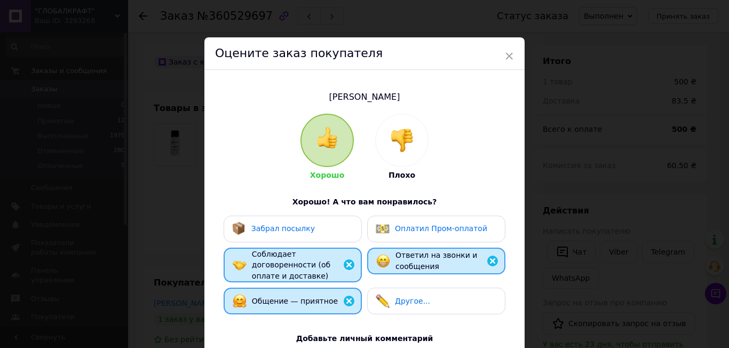
click at [329, 226] on div "Забрал посылку" at bounding box center [292, 229] width 121 height 14
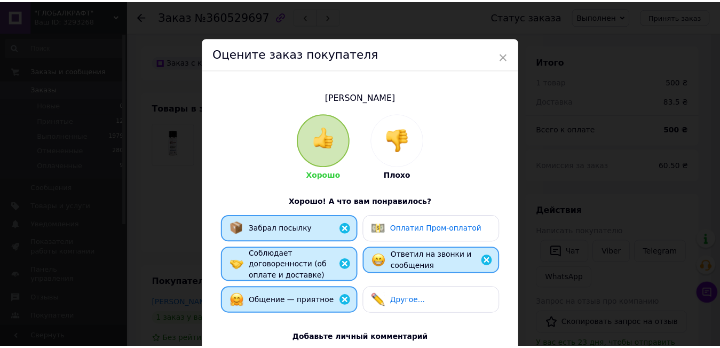
scroll to position [170, 0]
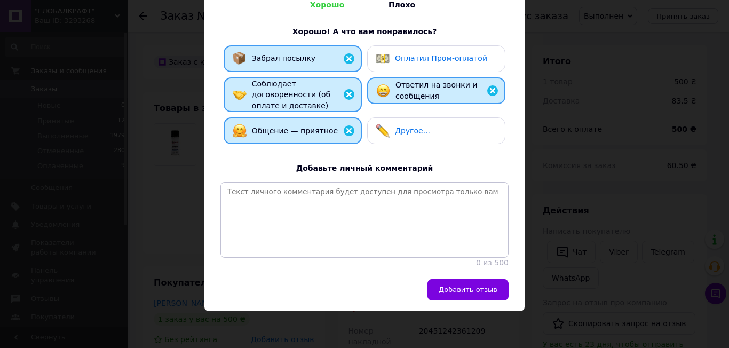
drag, startPoint x: 493, startPoint y: 291, endPoint x: 491, endPoint y: 284, distance: 7.1
click at [493, 291] on span "Добавить отзыв" at bounding box center [468, 289] width 59 height 8
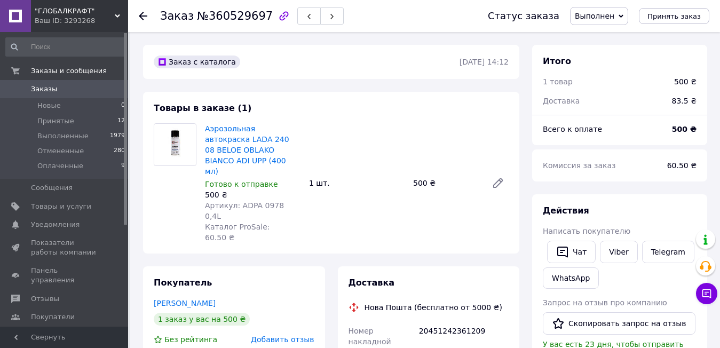
click at [85, 91] on span "Заказы" at bounding box center [65, 89] width 68 height 10
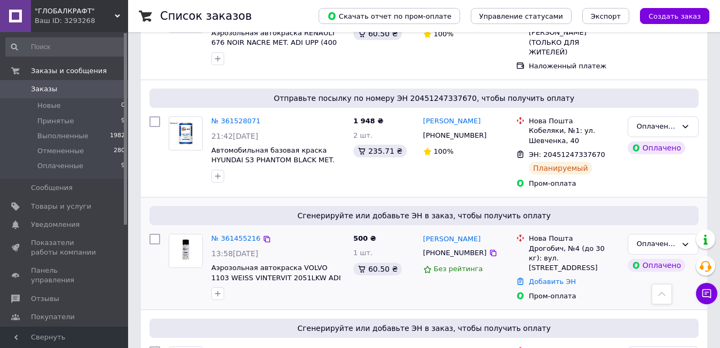
scroll to position [747, 0]
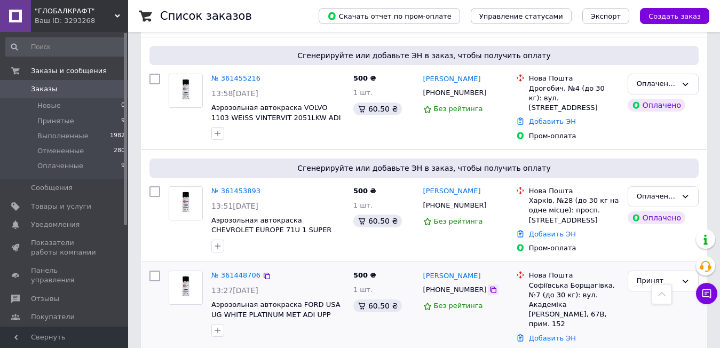
click at [489, 285] on icon at bounding box center [493, 289] width 9 height 9
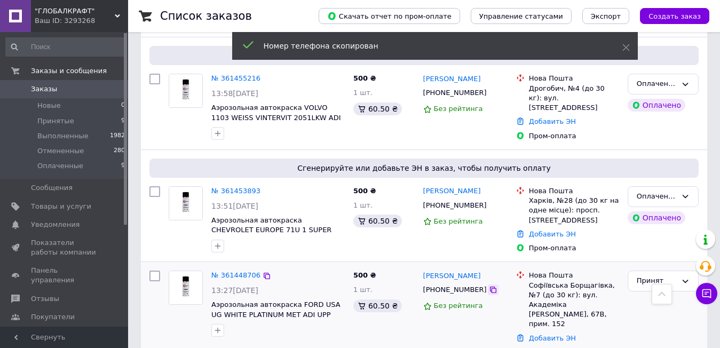
scroll to position [907, 0]
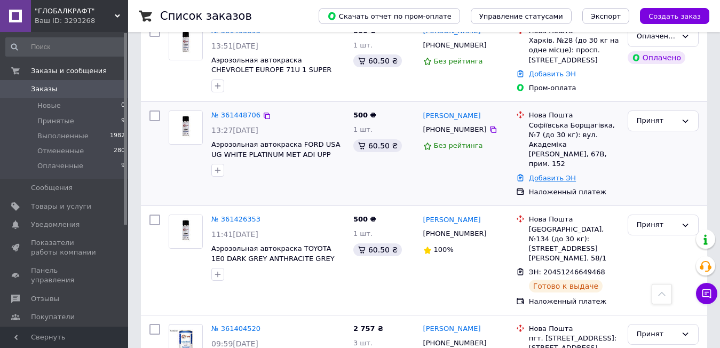
click at [554, 174] on link "Добавить ЭН" at bounding box center [552, 178] width 47 height 8
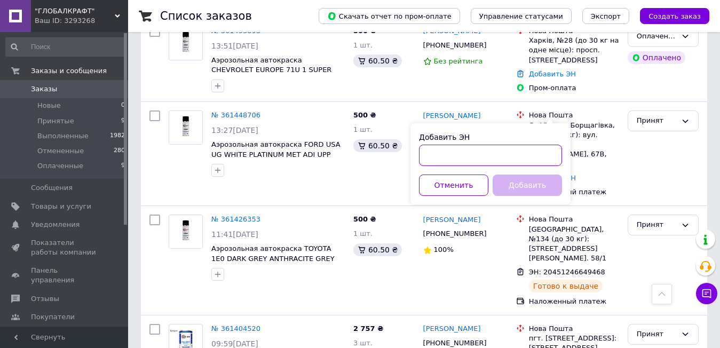
click at [527, 153] on input "Добавить ЭН" at bounding box center [490, 155] width 143 height 21
paste input "20451247353594"
type input "20451247353594"
click at [530, 182] on button "Добавить" at bounding box center [526, 184] width 69 height 21
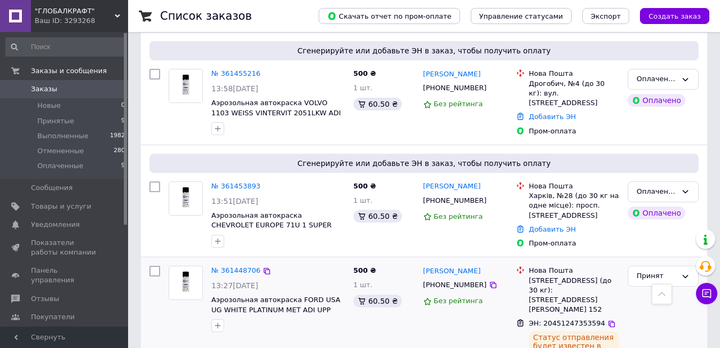
scroll to position [747, 0]
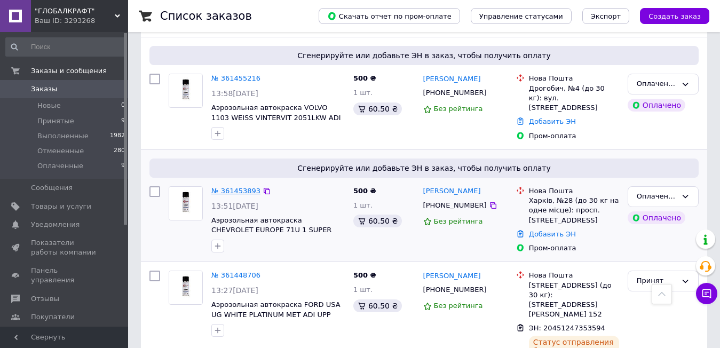
click at [243, 187] on link "№ 361453893" at bounding box center [235, 191] width 49 height 8
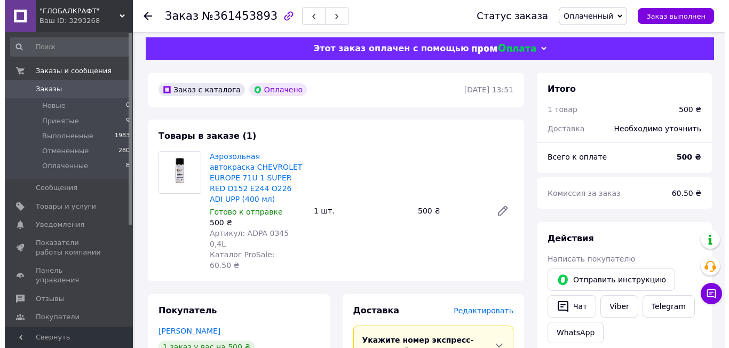
scroll to position [112, 0]
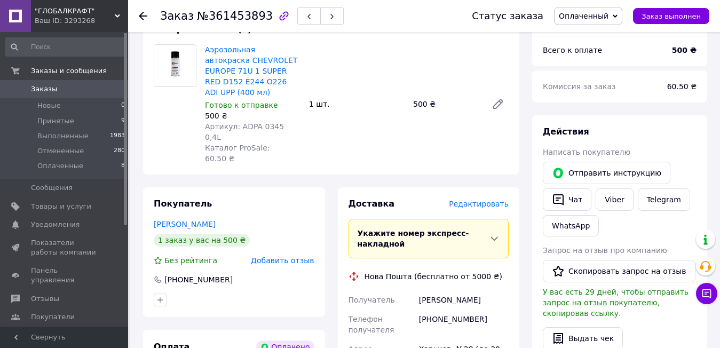
click at [496, 200] on span "Редактировать" at bounding box center [479, 204] width 60 height 9
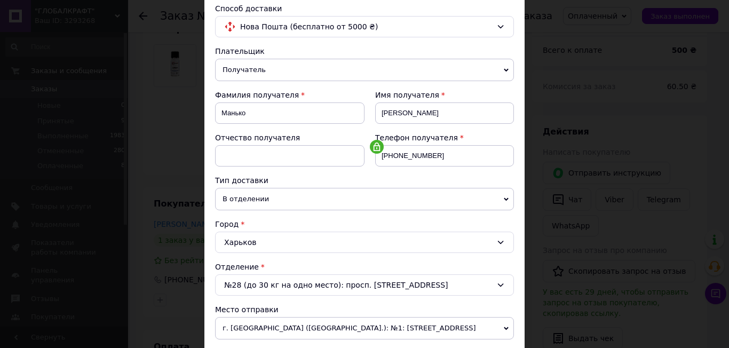
scroll to position [213, 0]
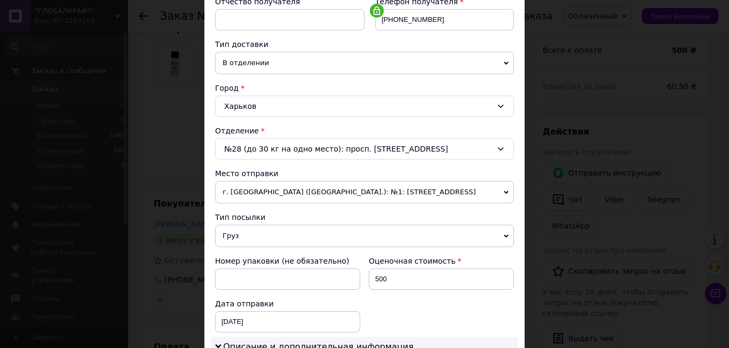
click at [364, 183] on span "г. [GEOGRAPHIC_DATA] ([GEOGRAPHIC_DATA].): №1: [STREET_ADDRESS]" at bounding box center [364, 192] width 299 height 22
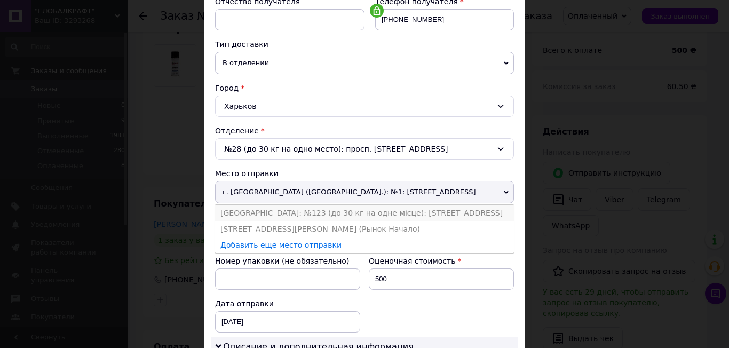
click at [366, 217] on li "[GEOGRAPHIC_DATA]: №123 (до 30 кг на одне місце): [STREET_ADDRESS]" at bounding box center [364, 213] width 299 height 16
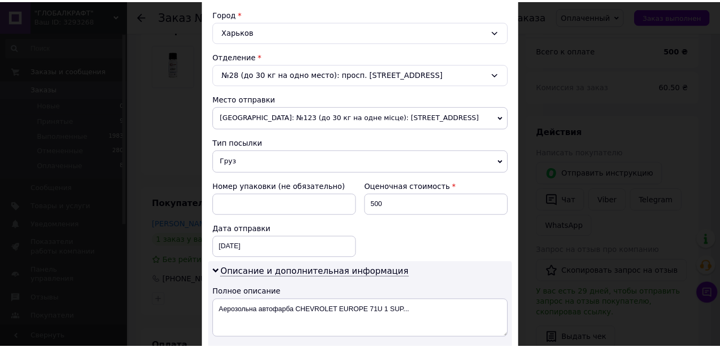
scroll to position [480, 0]
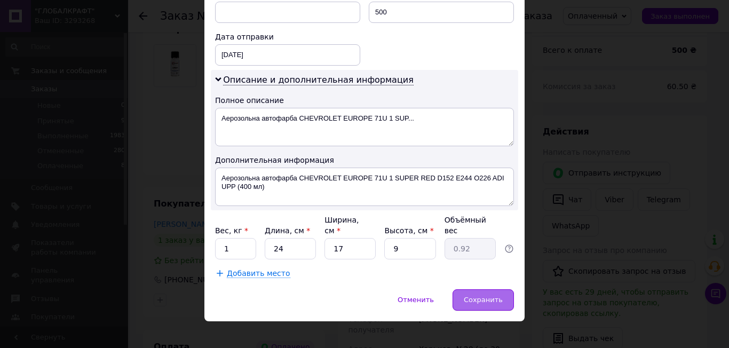
click at [494, 289] on div "Сохранить" at bounding box center [482, 299] width 61 height 21
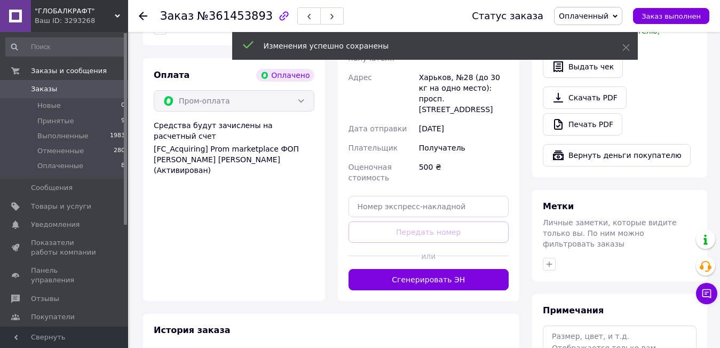
scroll to position [432, 0]
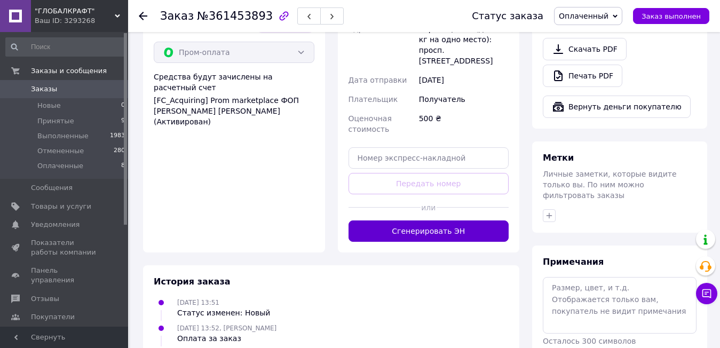
click at [442, 220] on button "Сгенерировать ЭН" at bounding box center [428, 230] width 161 height 21
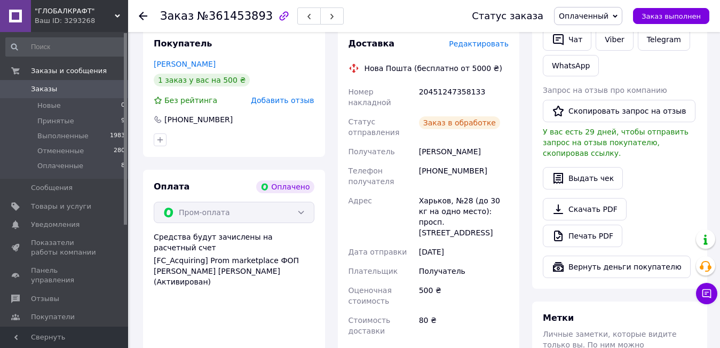
scroll to position [219, 0]
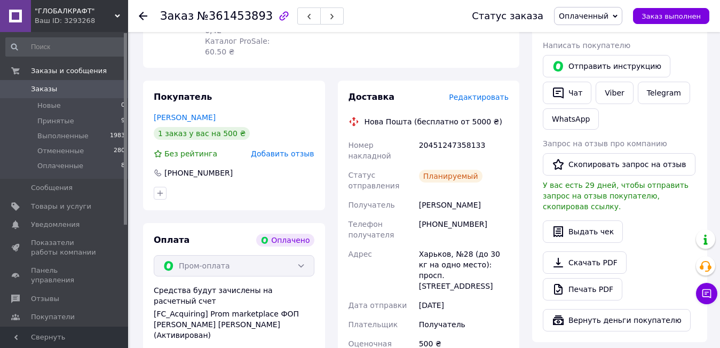
click at [95, 84] on span "Заказы" at bounding box center [65, 89] width 68 height 10
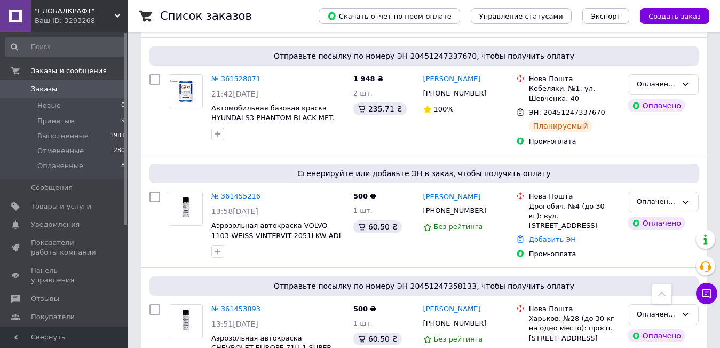
scroll to position [640, 0]
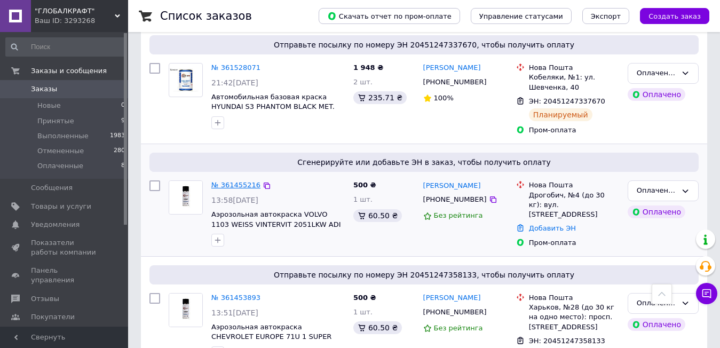
click at [247, 181] on link "№ 361455216" at bounding box center [235, 185] width 49 height 8
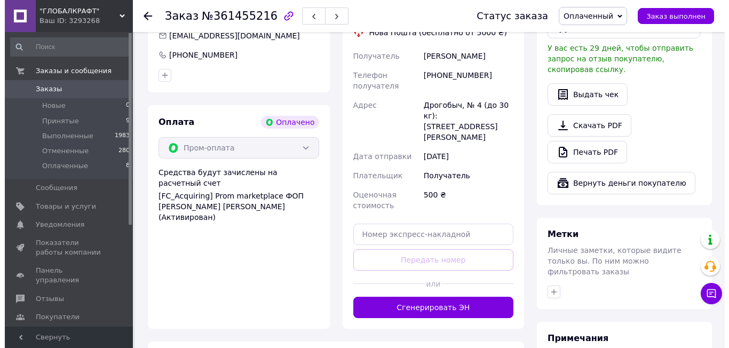
scroll to position [249, 0]
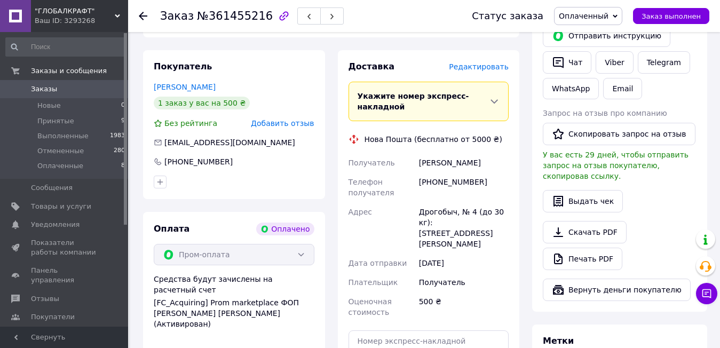
click at [491, 62] on span "Редактировать" at bounding box center [479, 66] width 60 height 9
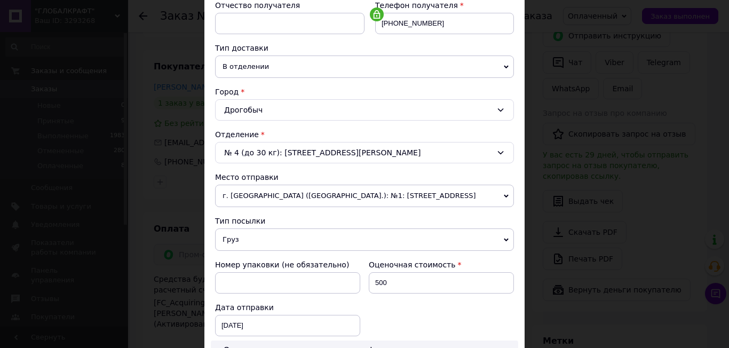
scroll to position [213, 0]
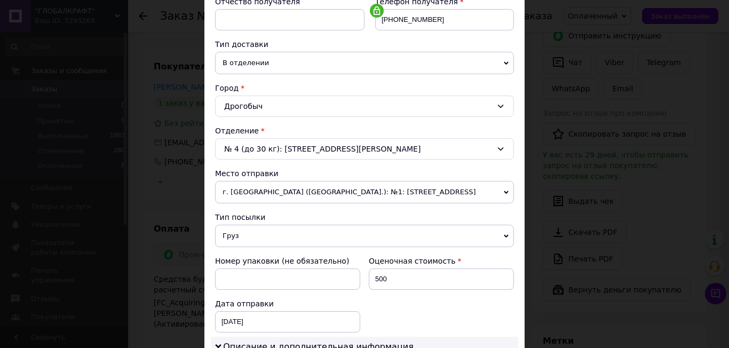
click at [313, 186] on span "г. [GEOGRAPHIC_DATA] ([GEOGRAPHIC_DATA].): №1: [STREET_ADDRESS]" at bounding box center [364, 192] width 299 height 22
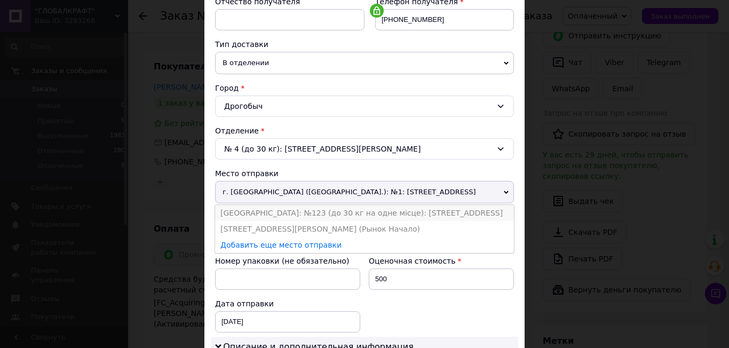
click at [318, 211] on li "[GEOGRAPHIC_DATA]: №123 (до 30 кг на одне місце): [STREET_ADDRESS]" at bounding box center [364, 213] width 299 height 16
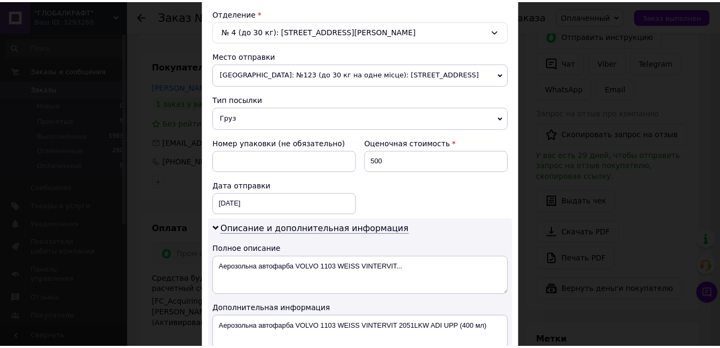
scroll to position [480, 0]
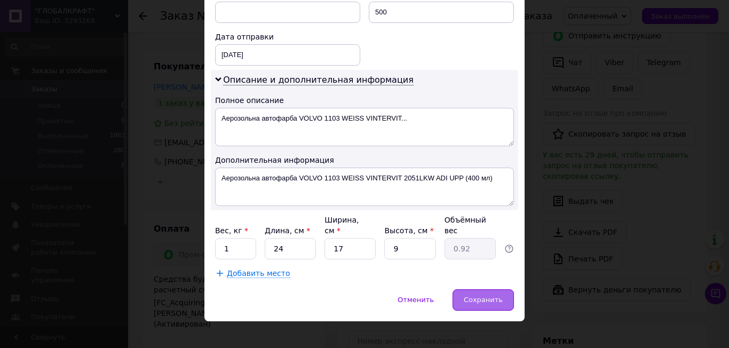
click at [498, 296] on span "Сохранить" at bounding box center [483, 300] width 39 height 8
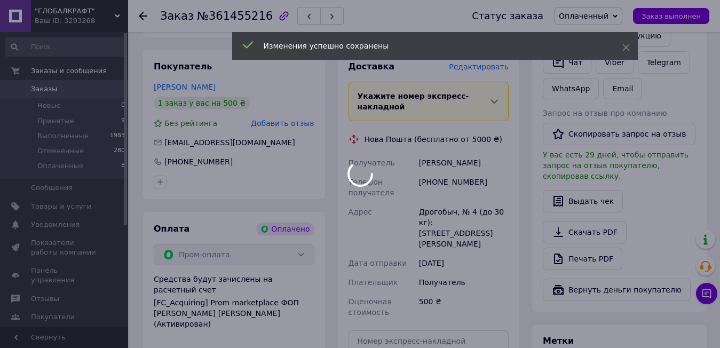
scroll to position [356, 0]
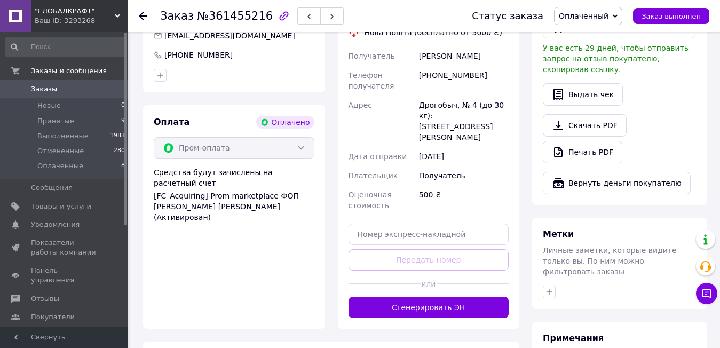
click at [459, 297] on button "Сгенерировать ЭН" at bounding box center [428, 307] width 161 height 21
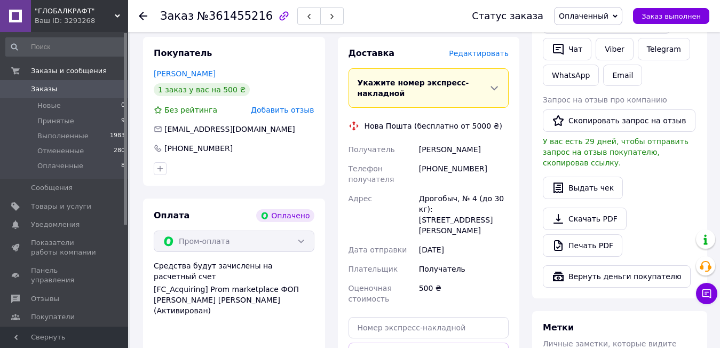
scroll to position [249, 0]
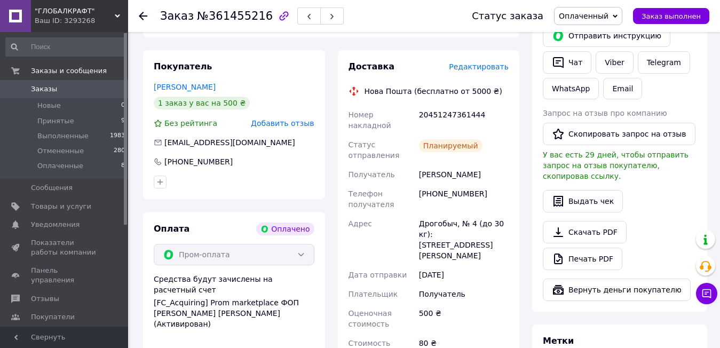
click at [94, 91] on span "Заказы" at bounding box center [65, 89] width 68 height 10
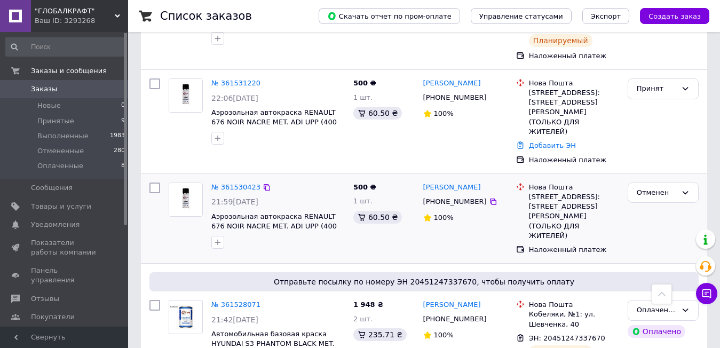
scroll to position [350, 0]
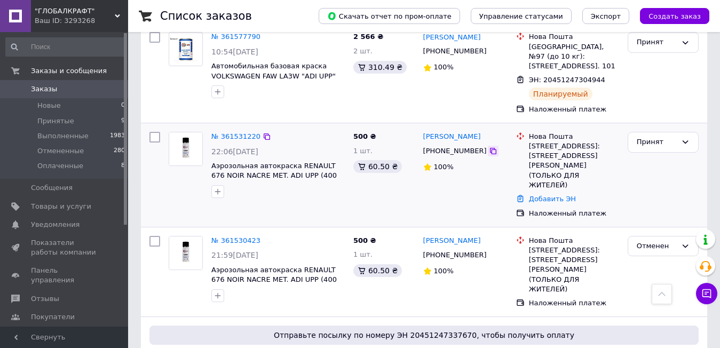
click at [489, 147] on icon at bounding box center [493, 151] width 9 height 9
click at [551, 195] on link "Добавить ЭН" at bounding box center [552, 199] width 47 height 8
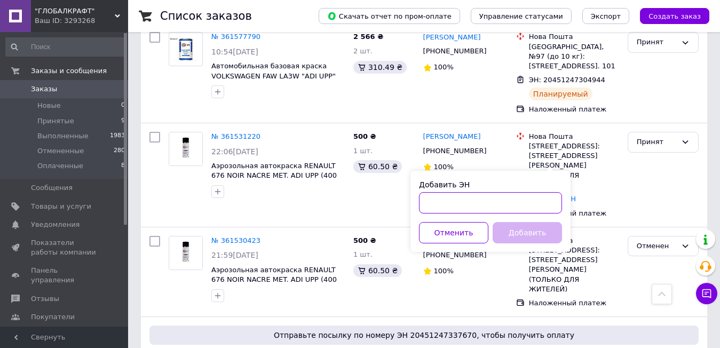
click at [506, 204] on input "Добавить ЭН" at bounding box center [490, 202] width 143 height 21
paste input "20451247366329"
type input "20451247366329"
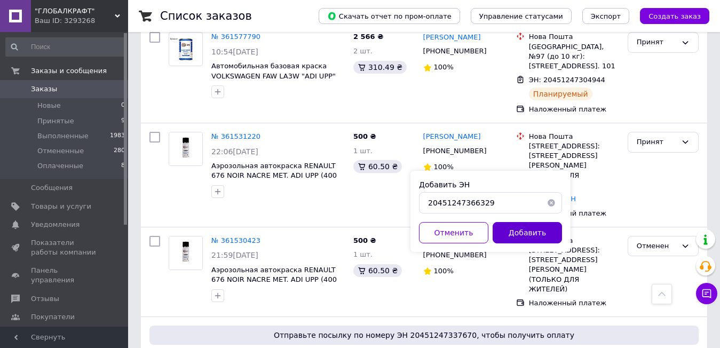
click at [515, 230] on button "Добавить" at bounding box center [526, 232] width 69 height 21
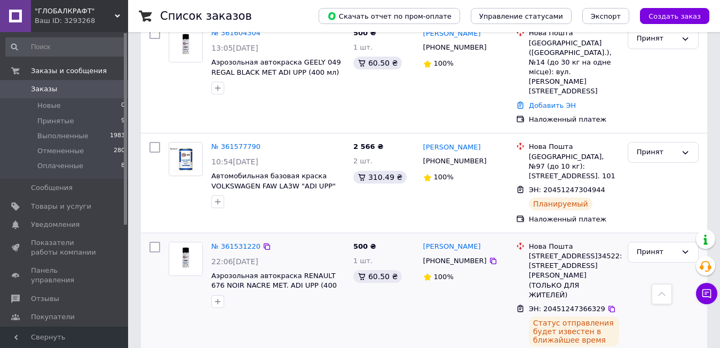
scroll to position [190, 0]
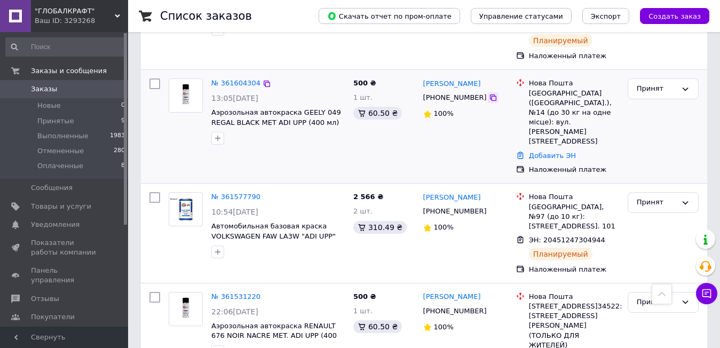
click at [489, 93] on icon at bounding box center [493, 97] width 9 height 9
click at [543, 152] on link "Добавить ЭН" at bounding box center [552, 156] width 47 height 8
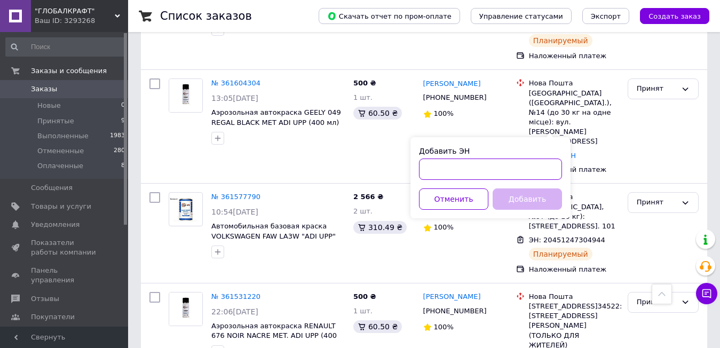
click at [483, 177] on input "Добавить ЭН" at bounding box center [490, 168] width 143 height 21
paste input "20451247368432"
type input "20451247368432"
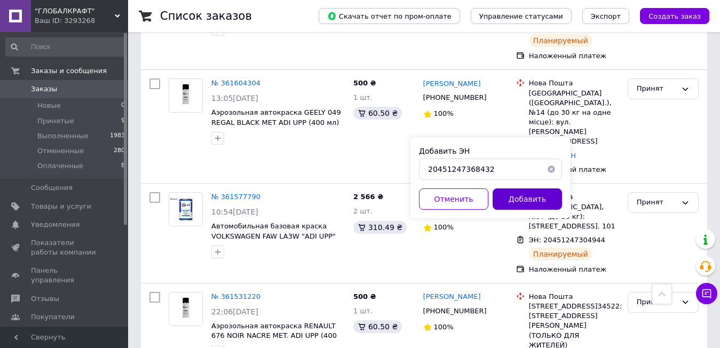
click at [522, 199] on button "Добавить" at bounding box center [526, 198] width 69 height 21
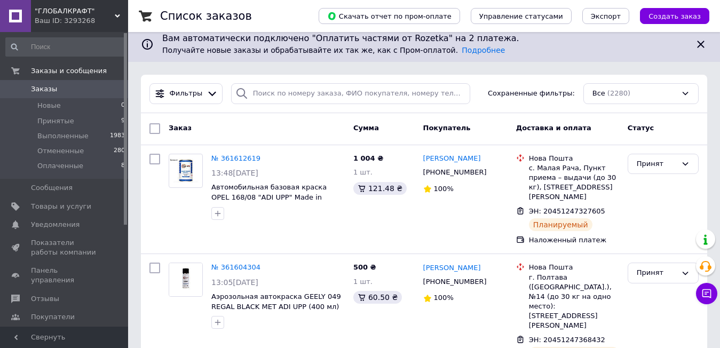
scroll to position [0, 0]
